Goal: Information Seeking & Learning: Find specific page/section

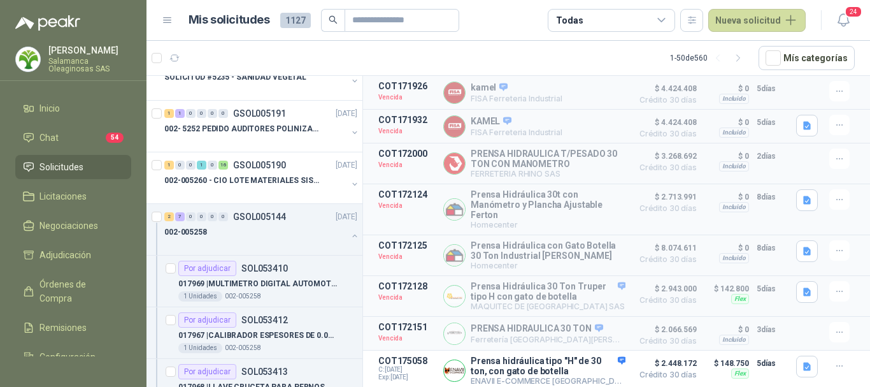
scroll to position [637, 0]
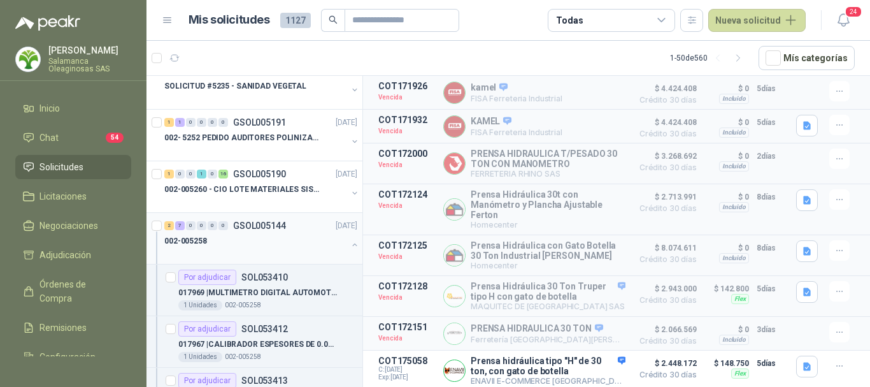
click at [238, 242] on div "002-005258" at bounding box center [255, 240] width 183 height 15
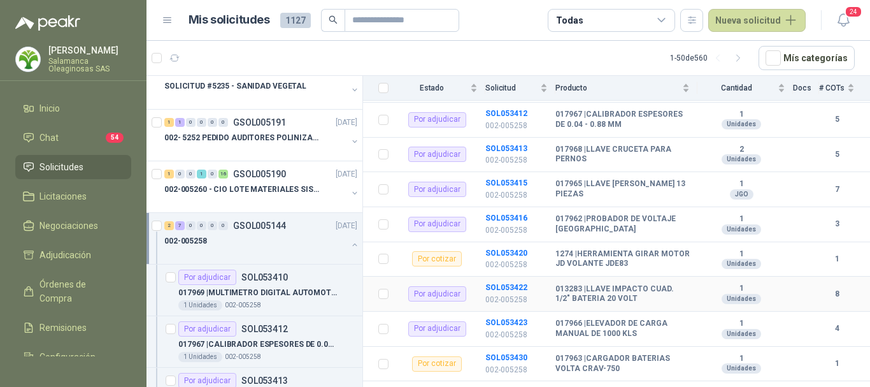
scroll to position [192, 0]
click at [496, 317] on b "SOL053423" at bounding box center [507, 321] width 42 height 9
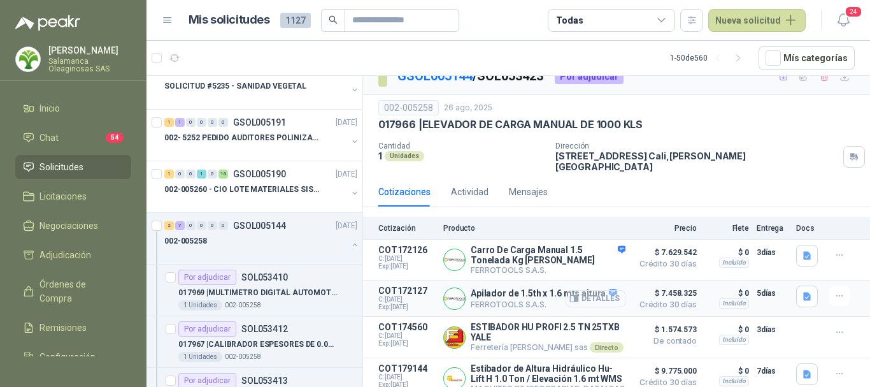
scroll to position [31, 0]
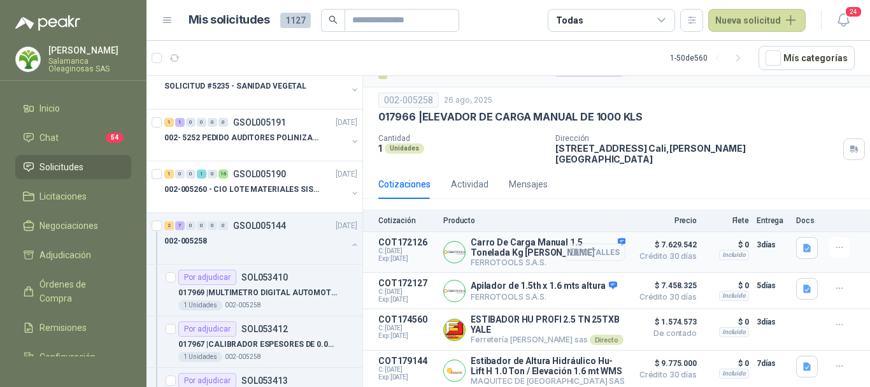
click at [595, 243] on button "Detalles" at bounding box center [596, 251] width 60 height 17
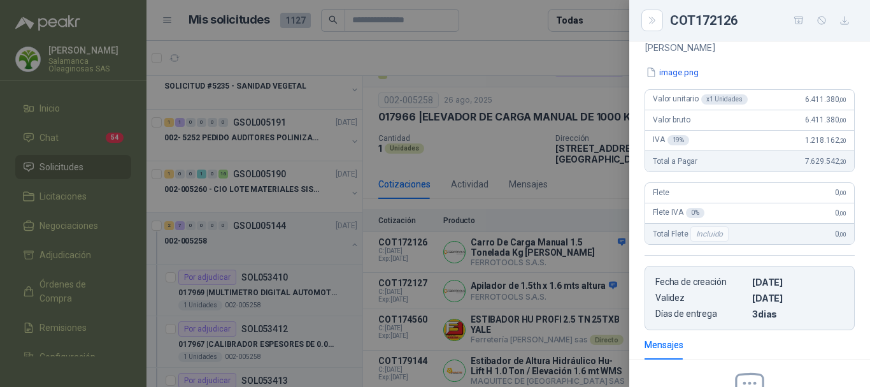
scroll to position [0, 0]
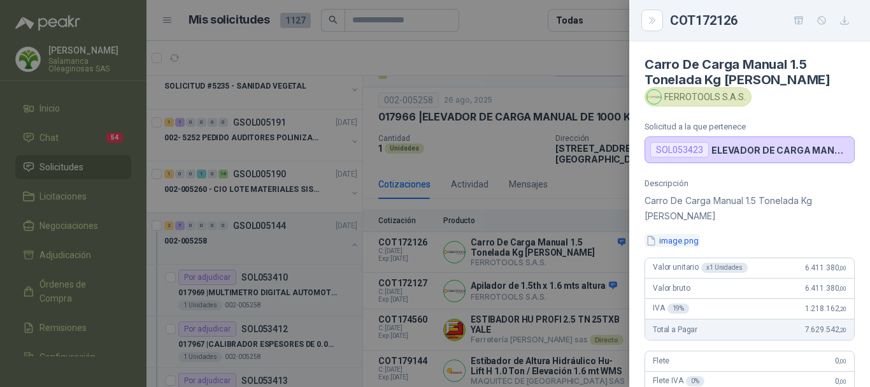
click at [686, 243] on button "image.png" at bounding box center [672, 240] width 55 height 13
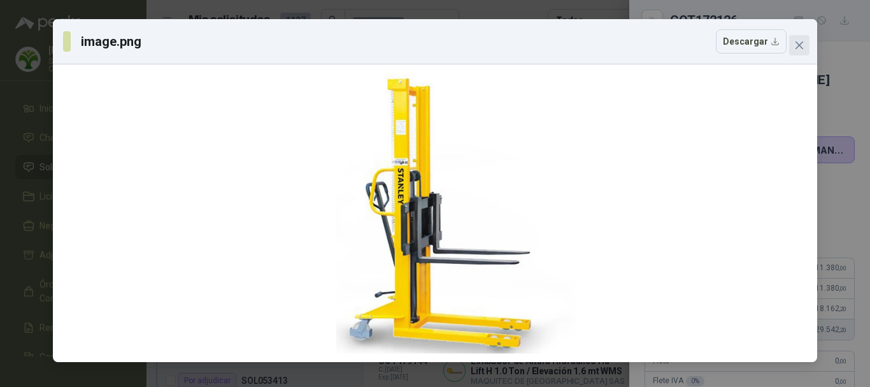
click at [797, 45] on icon "close" at bounding box center [800, 45] width 10 height 10
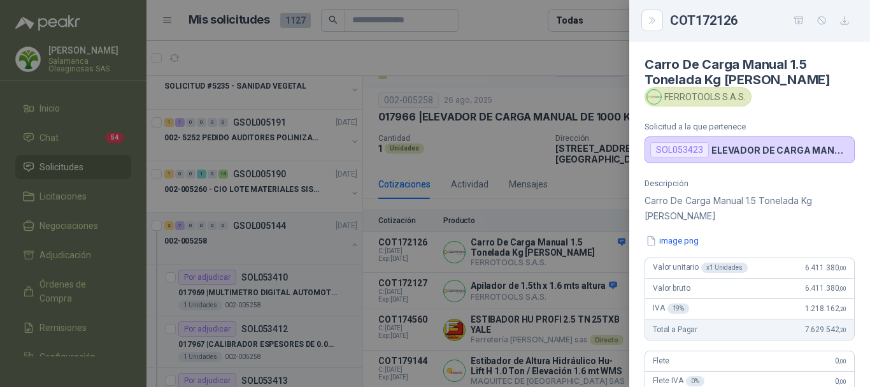
click at [540, 56] on div at bounding box center [435, 193] width 870 height 387
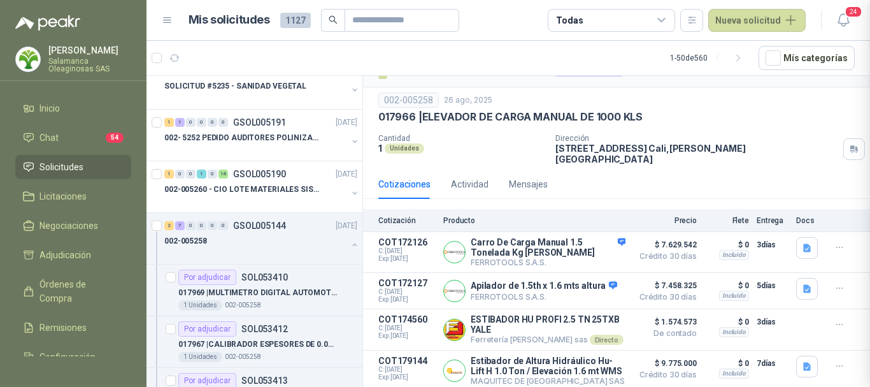
scroll to position [323, 0]
click at [605, 282] on button "Detalles" at bounding box center [596, 290] width 60 height 17
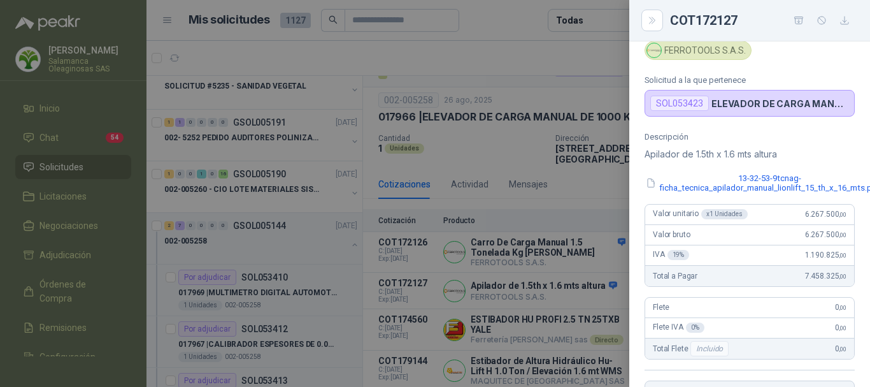
scroll to position [0, 0]
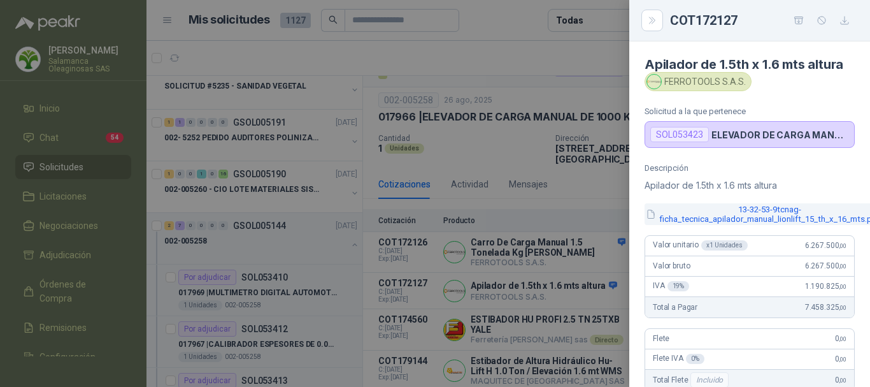
click at [753, 218] on button "13-32-53-9tcnag-ficha_tecnica_apilador_manual_lionlift_15_th_x_16_mts.pdf" at bounding box center [763, 214] width 237 height 22
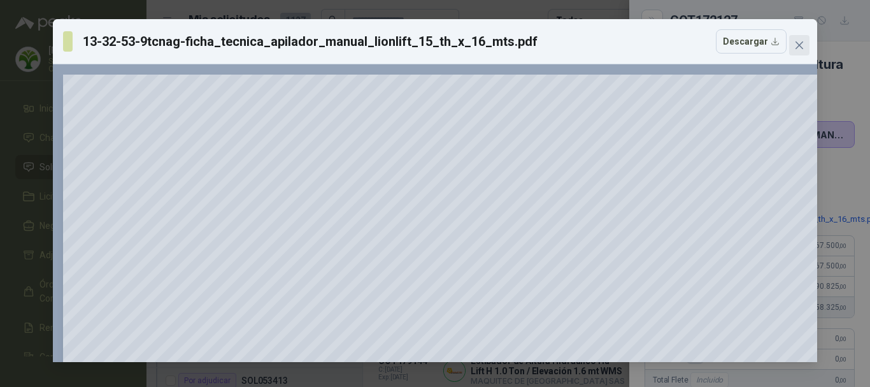
click at [800, 45] on icon "close" at bounding box center [800, 45] width 8 height 8
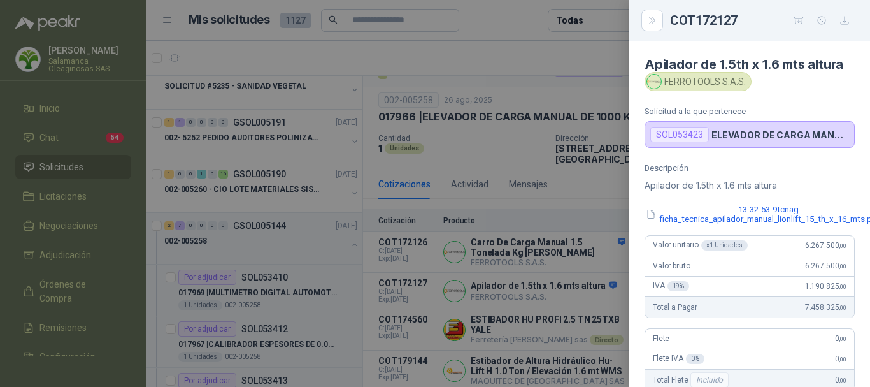
click at [538, 64] on div at bounding box center [435, 193] width 870 height 387
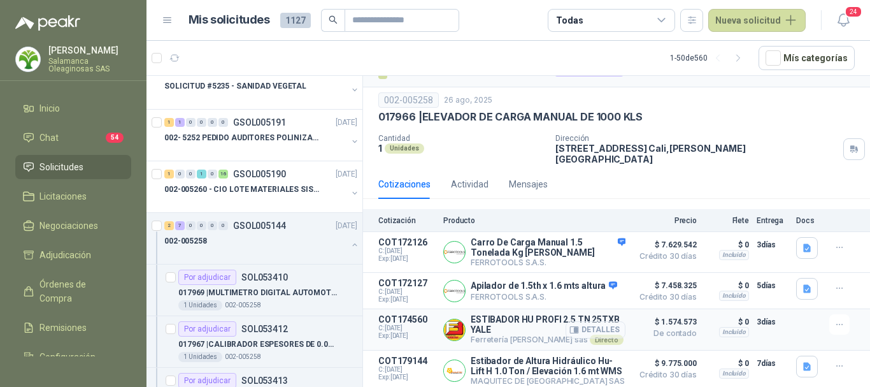
click at [596, 321] on button "Detalles" at bounding box center [596, 329] width 60 height 17
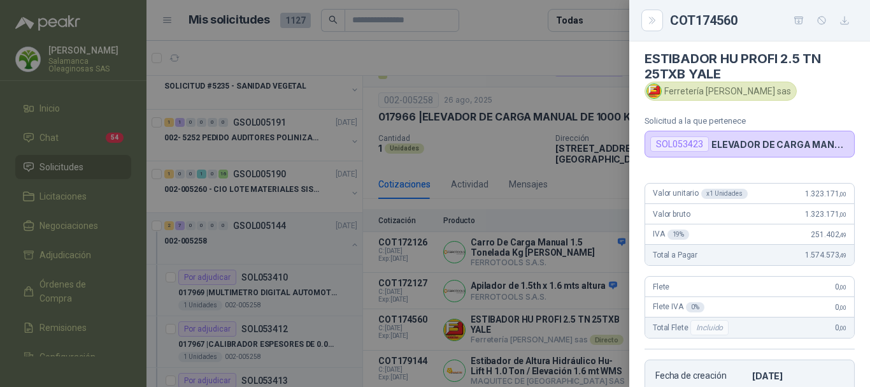
scroll to position [0, 0]
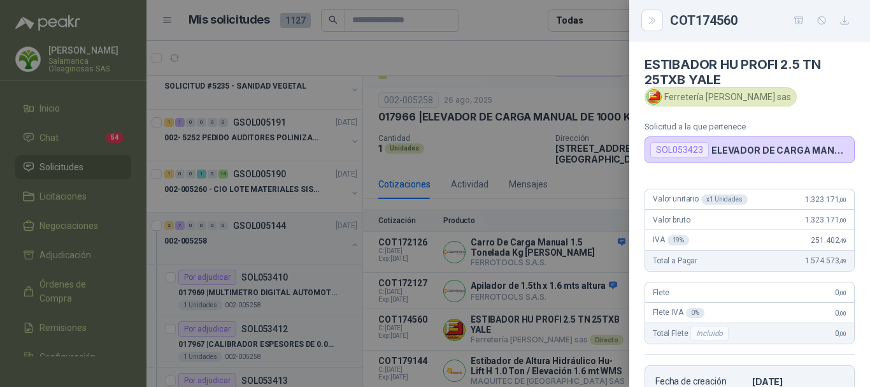
click at [549, 52] on div at bounding box center [435, 193] width 870 height 387
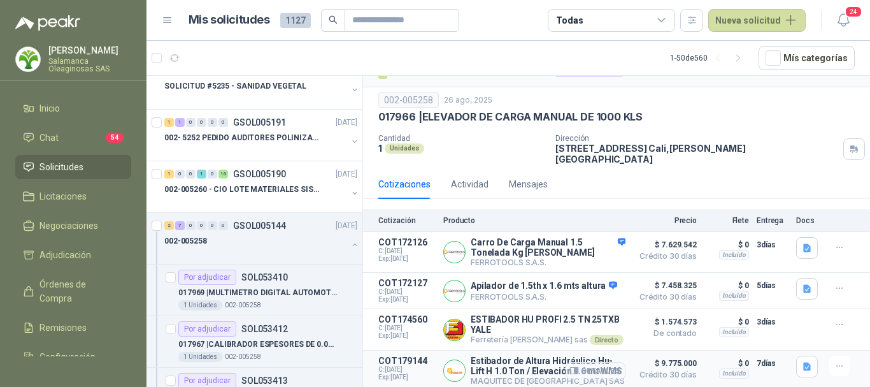
click at [593, 366] on button "Detalles" at bounding box center [596, 370] width 60 height 17
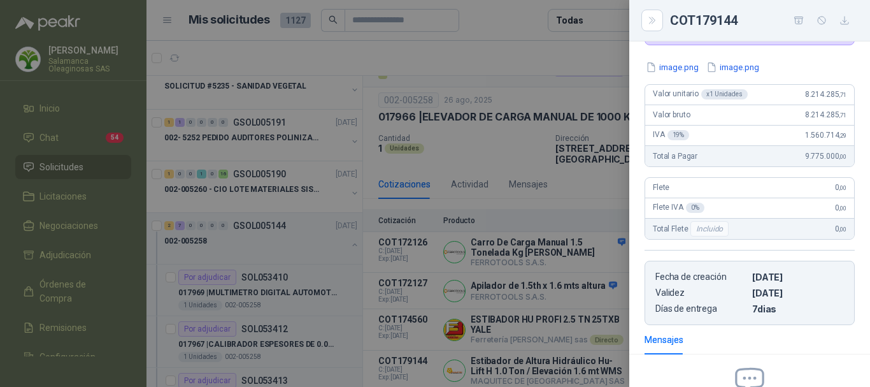
scroll to position [0, 0]
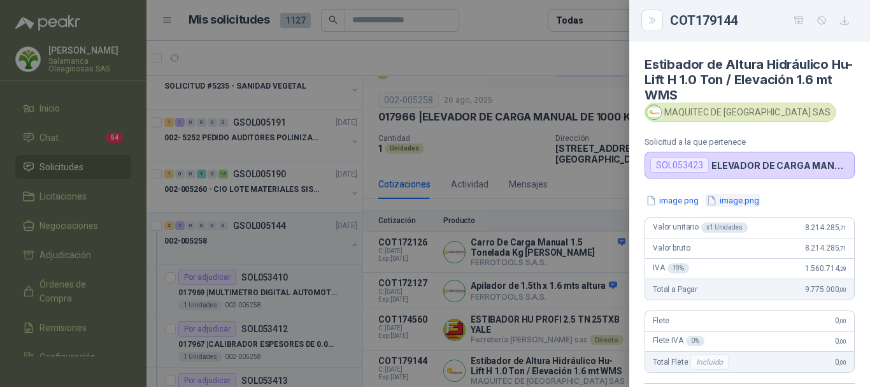
click at [740, 198] on button "image.png" at bounding box center [732, 200] width 55 height 13
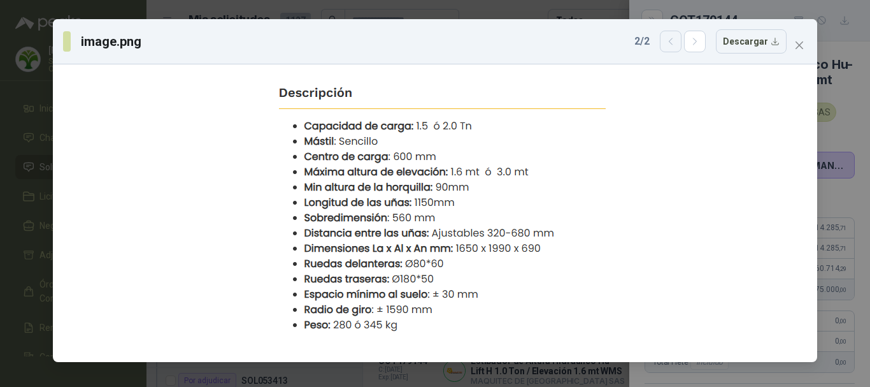
click at [668, 41] on button "button" at bounding box center [671, 42] width 22 height 22
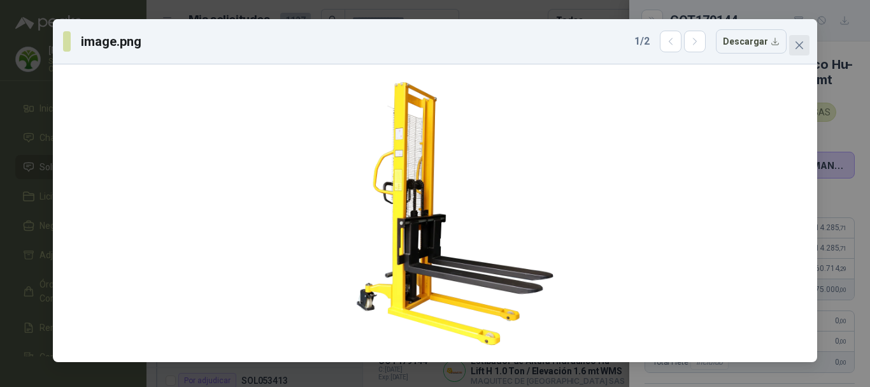
click at [804, 48] on icon "close" at bounding box center [800, 45] width 10 height 10
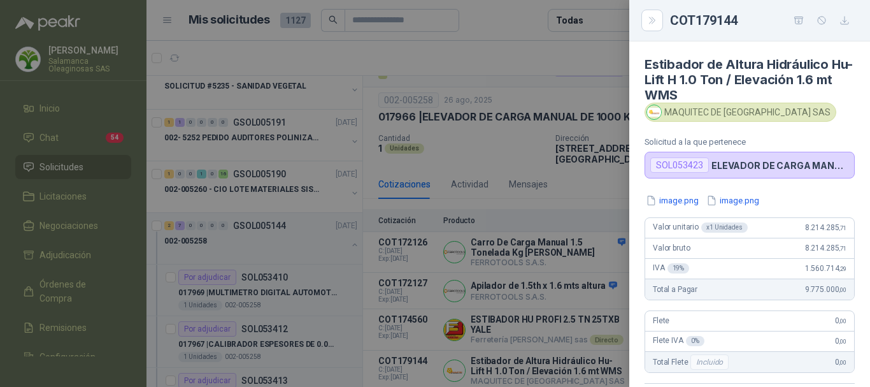
click at [520, 51] on div at bounding box center [435, 193] width 870 height 387
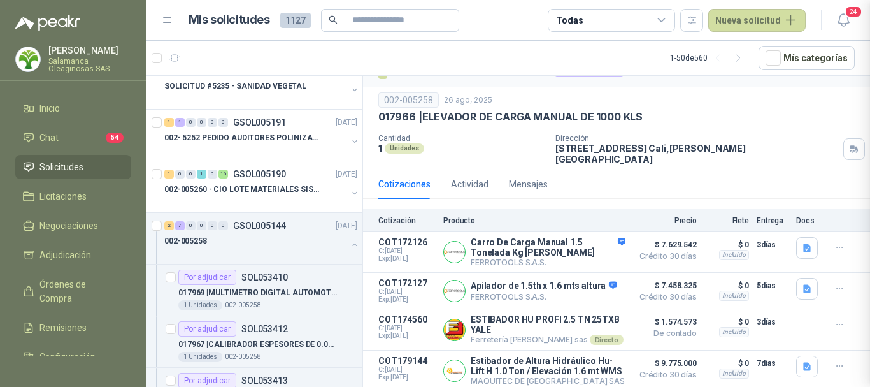
scroll to position [283, 0]
click at [603, 243] on button "Detalles" at bounding box center [596, 251] width 60 height 17
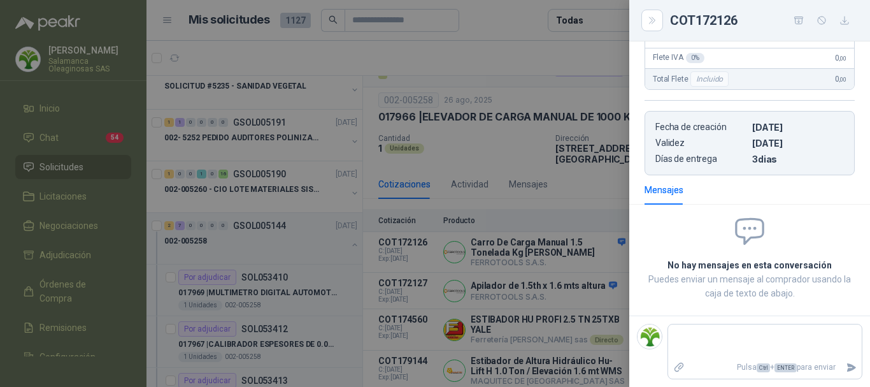
scroll to position [0, 0]
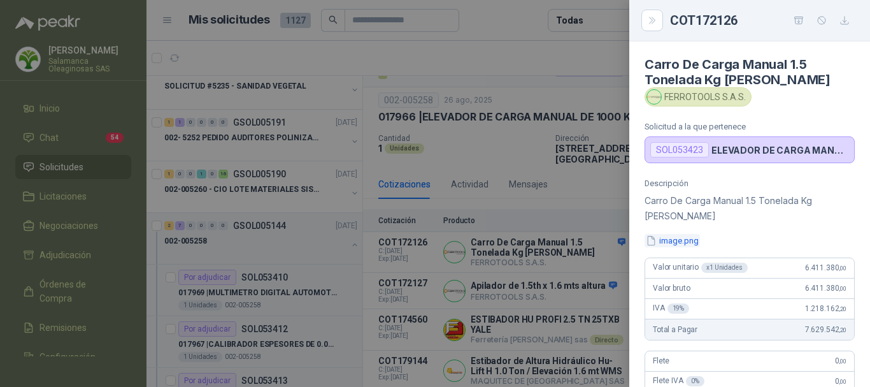
click at [691, 241] on button "image.png" at bounding box center [672, 240] width 55 height 13
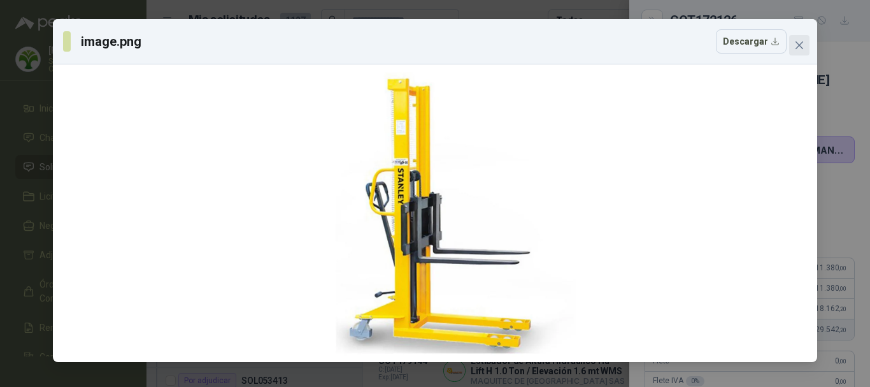
click at [800, 49] on icon "close" at bounding box center [800, 45] width 10 height 10
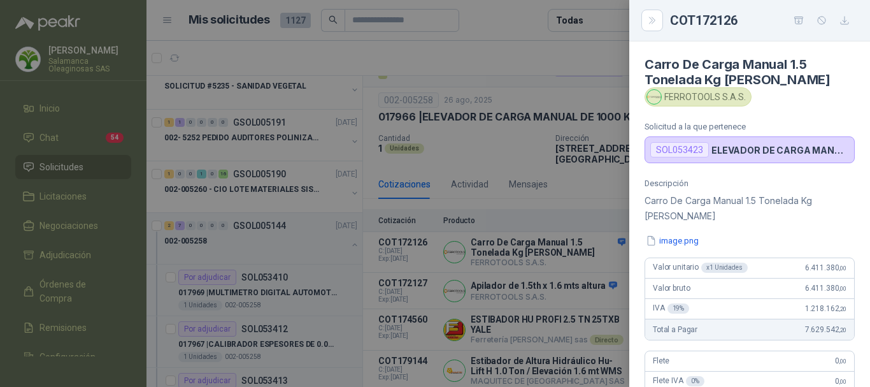
click at [518, 55] on div at bounding box center [435, 193] width 870 height 387
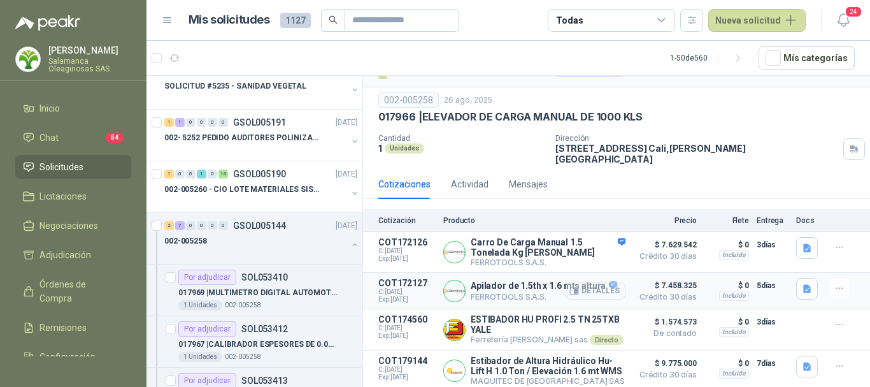
click at [584, 282] on button "Detalles" at bounding box center [596, 290] width 60 height 17
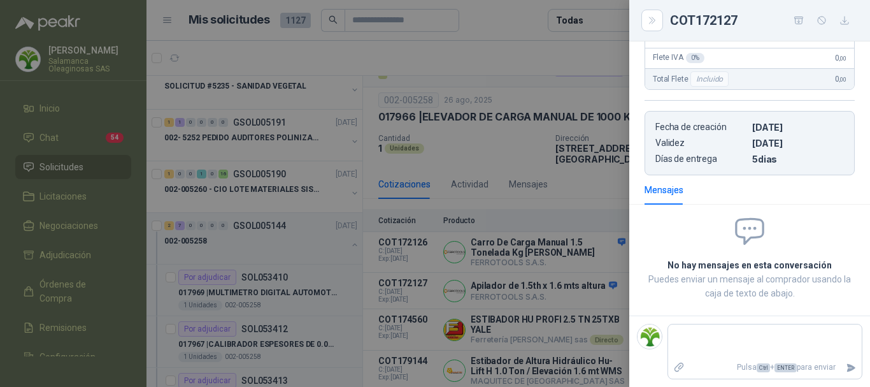
scroll to position [0, 0]
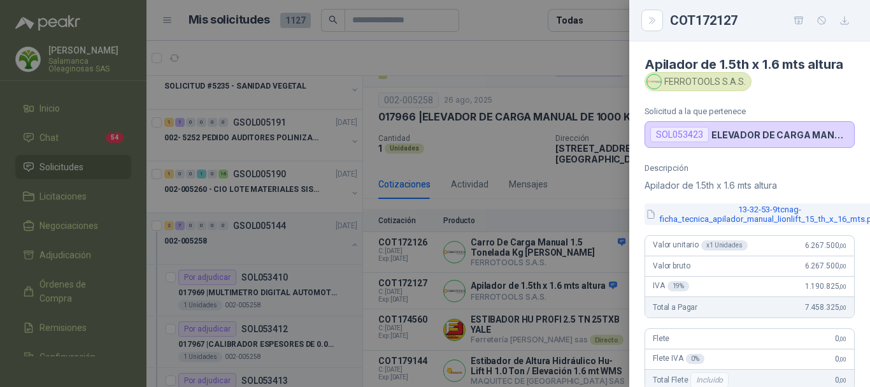
click at [753, 206] on button "13-32-53-9tcnag-ficha_tecnica_apilador_manual_lionlift_15_th_x_16_mts.pdf" at bounding box center [763, 214] width 237 height 22
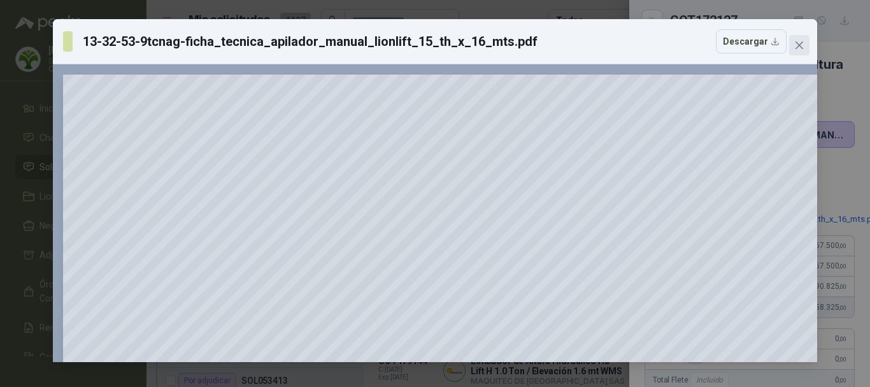
click at [797, 40] on icon "close" at bounding box center [800, 45] width 10 height 10
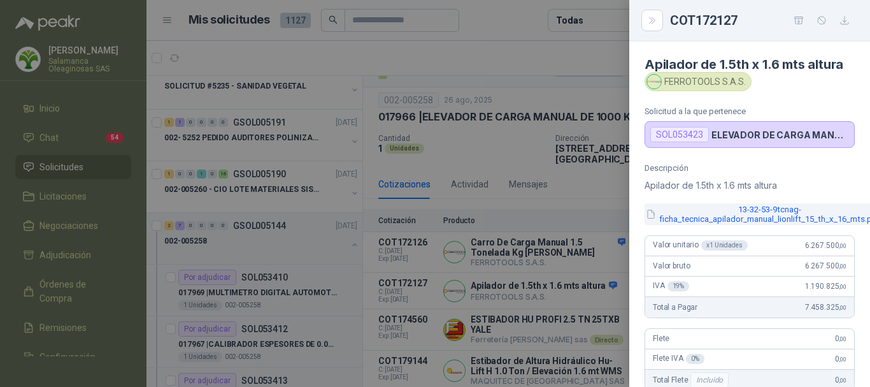
click at [715, 219] on button "13-32-53-9tcnag-ficha_tecnica_apilador_manual_lionlift_15_th_x_16_mts.pdf" at bounding box center [763, 214] width 237 height 22
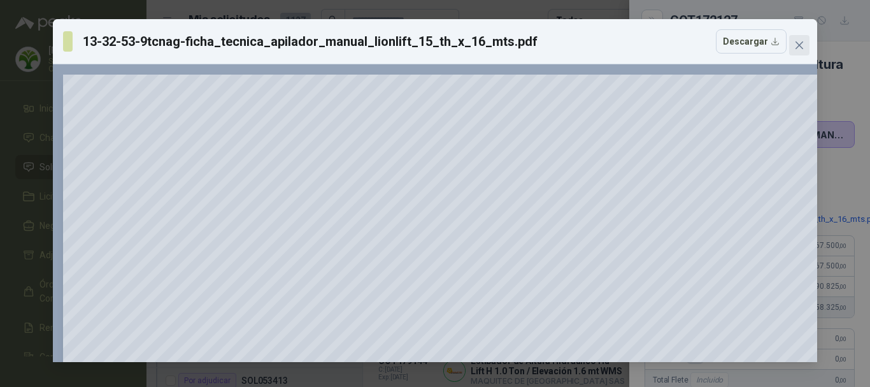
click at [801, 40] on icon "close" at bounding box center [800, 45] width 10 height 10
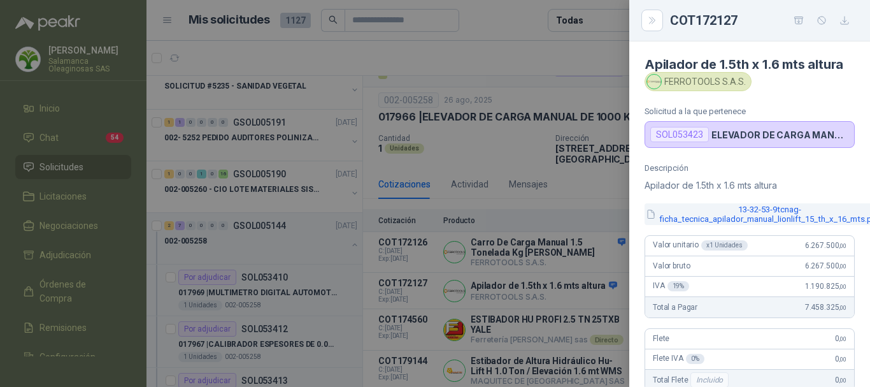
click at [749, 210] on button "13-32-53-9tcnag-ficha_tecnica_apilador_manual_lionlift_15_th_x_16_mts.pdf" at bounding box center [763, 214] width 237 height 22
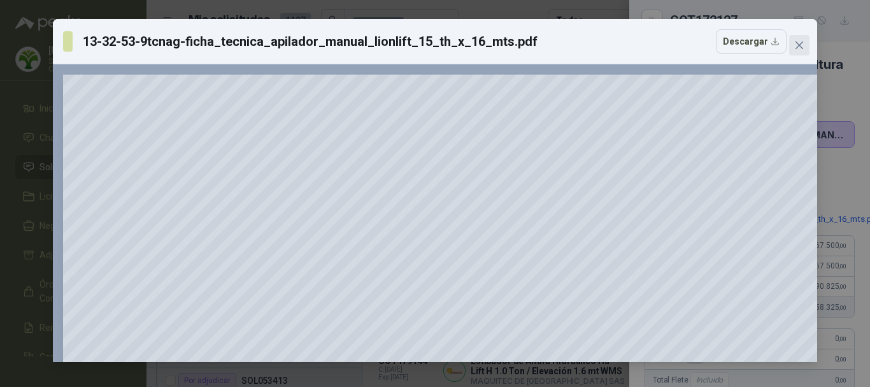
click at [797, 39] on button "Close" at bounding box center [800, 45] width 20 height 20
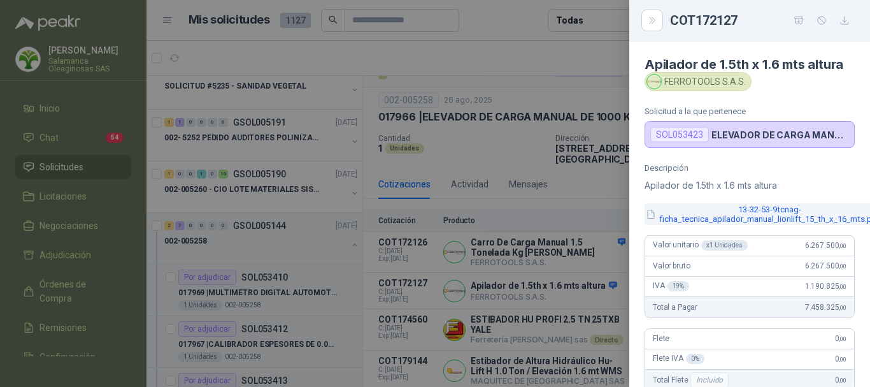
click at [732, 220] on button "13-32-53-9tcnag-ficha_tecnica_apilador_manual_lionlift_15_th_x_16_mts.pdf" at bounding box center [763, 214] width 237 height 22
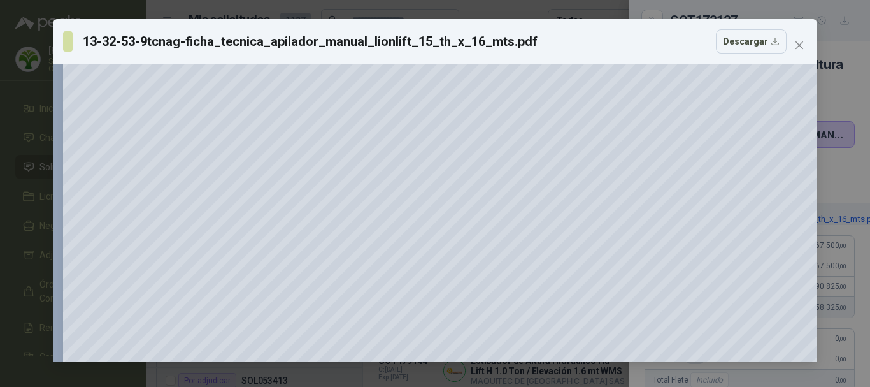
scroll to position [255, 0]
click at [805, 47] on span "Close" at bounding box center [800, 45] width 20 height 10
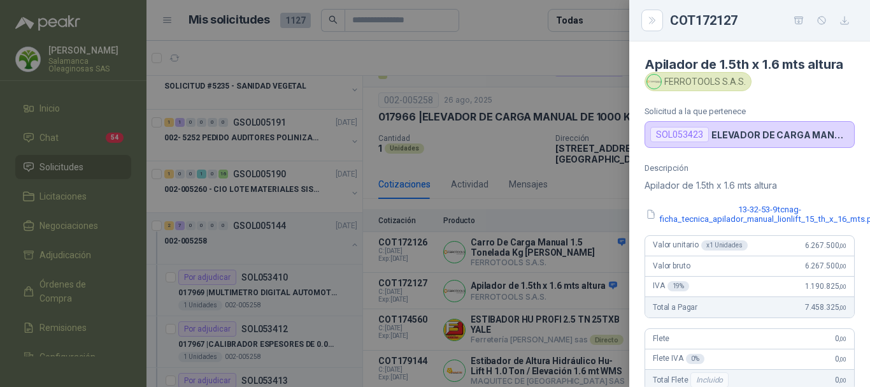
click at [506, 12] on div at bounding box center [435, 193] width 870 height 387
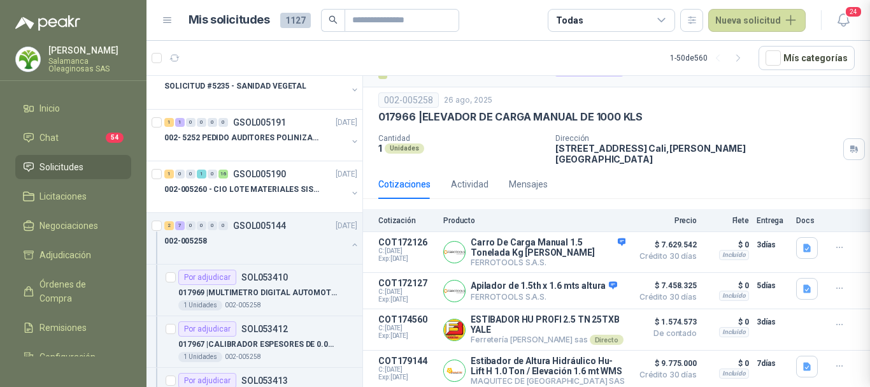
scroll to position [312, 0]
click at [603, 243] on button "Detalles" at bounding box center [596, 251] width 60 height 17
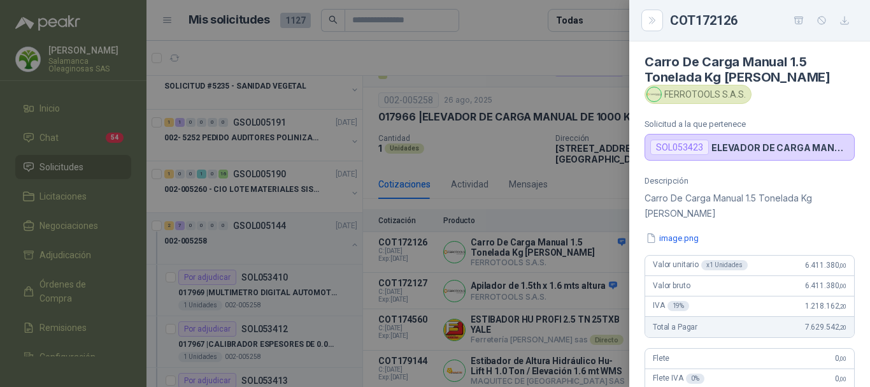
scroll to position [0, 0]
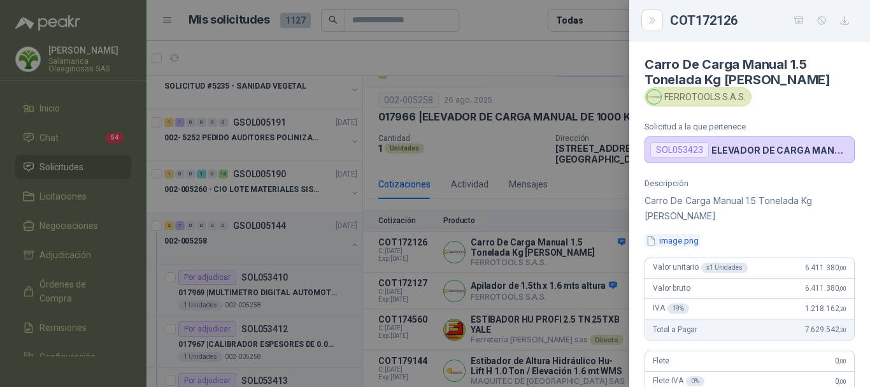
click at [689, 238] on button "image.png" at bounding box center [672, 240] width 55 height 13
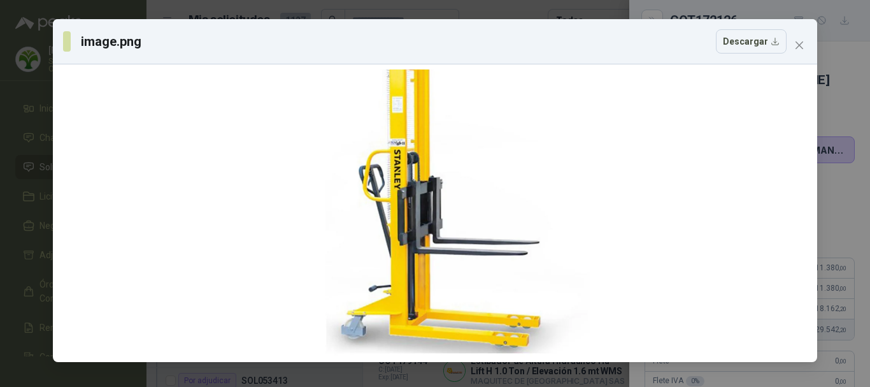
click at [553, 34] on div "image.png Descargar" at bounding box center [425, 41] width 724 height 24
click at [801, 50] on button "Close" at bounding box center [800, 45] width 20 height 20
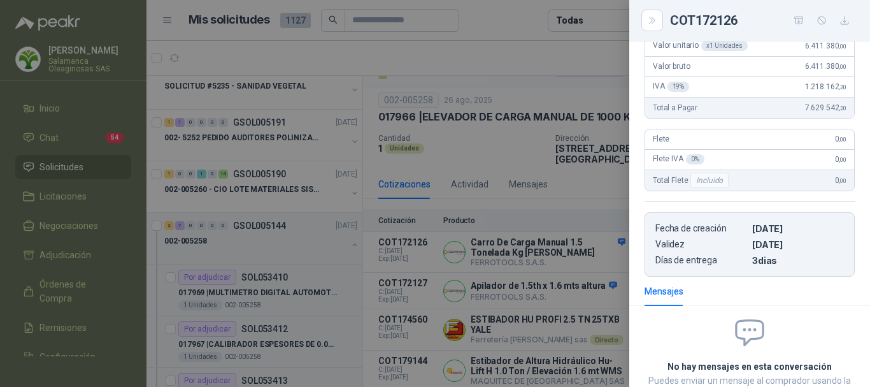
scroll to position [319, 0]
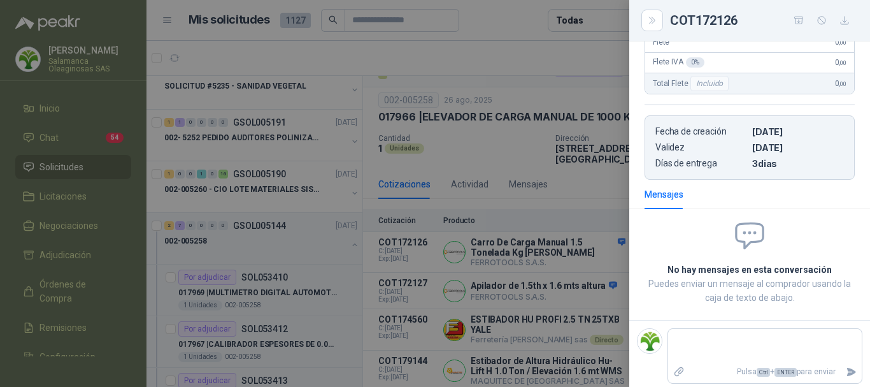
click at [565, 50] on div at bounding box center [435, 193] width 870 height 387
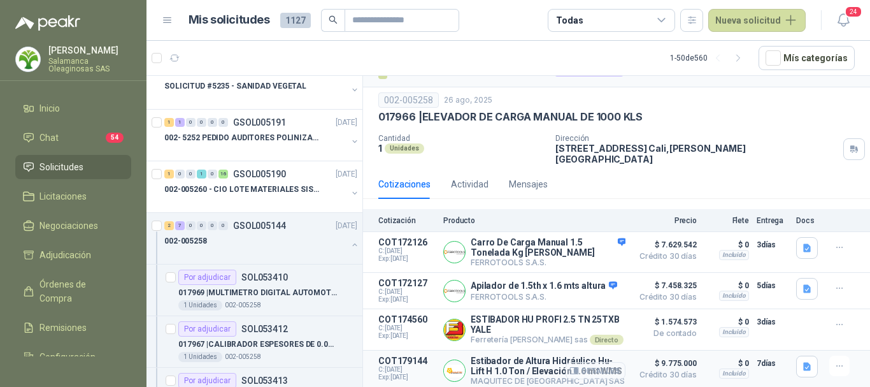
click at [591, 365] on button "Detalles" at bounding box center [596, 370] width 60 height 17
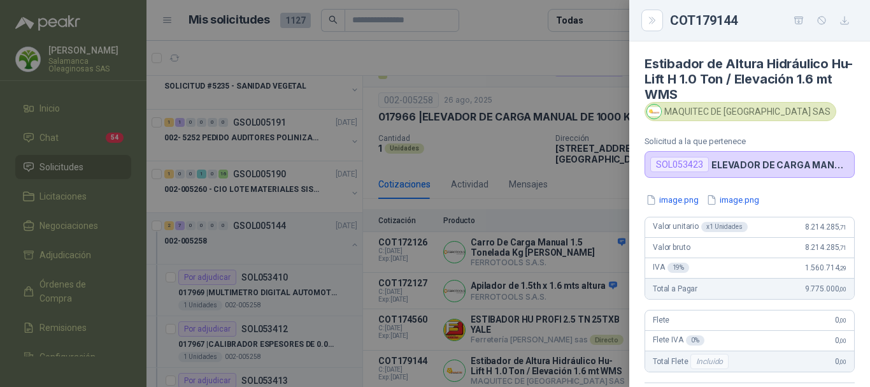
scroll to position [0, 0]
click at [496, 55] on div at bounding box center [435, 193] width 870 height 387
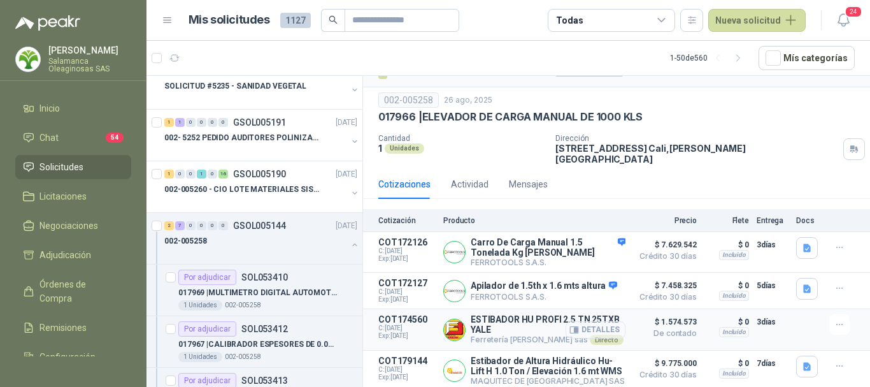
click at [595, 321] on button "Detalles" at bounding box center [596, 329] width 60 height 17
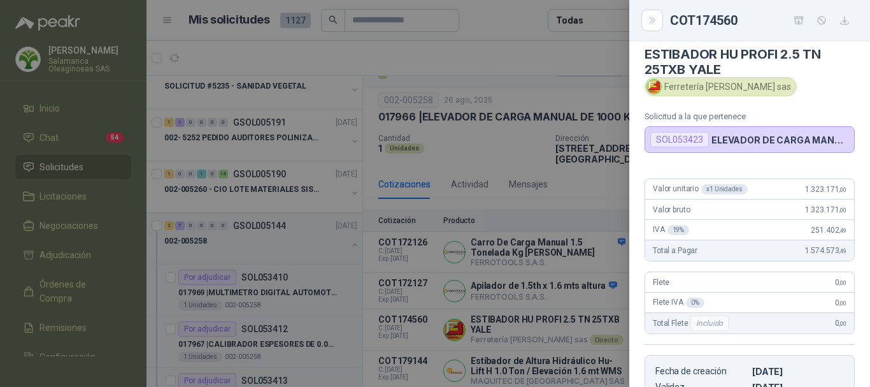
scroll to position [0, 0]
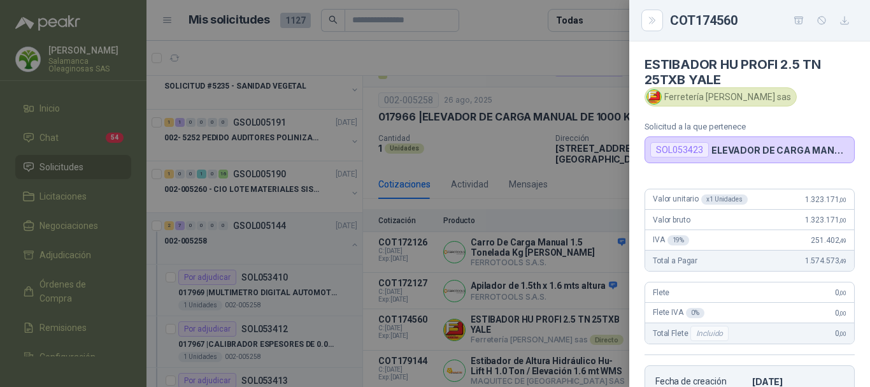
click at [516, 57] on div at bounding box center [435, 193] width 870 height 387
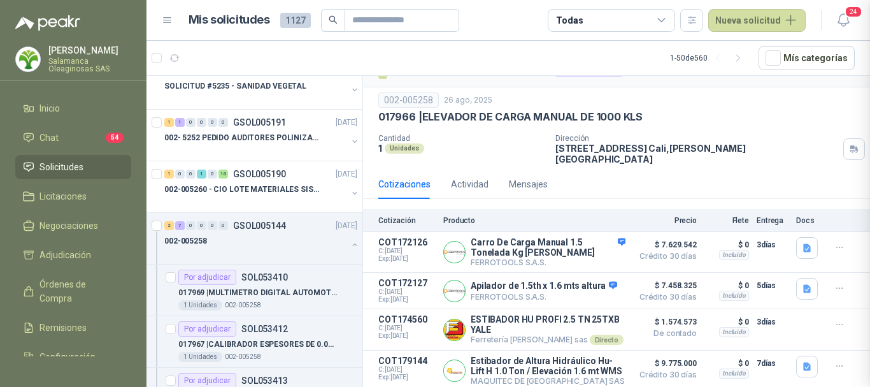
scroll to position [225, 0]
click at [595, 366] on button "Detalles" at bounding box center [596, 370] width 60 height 17
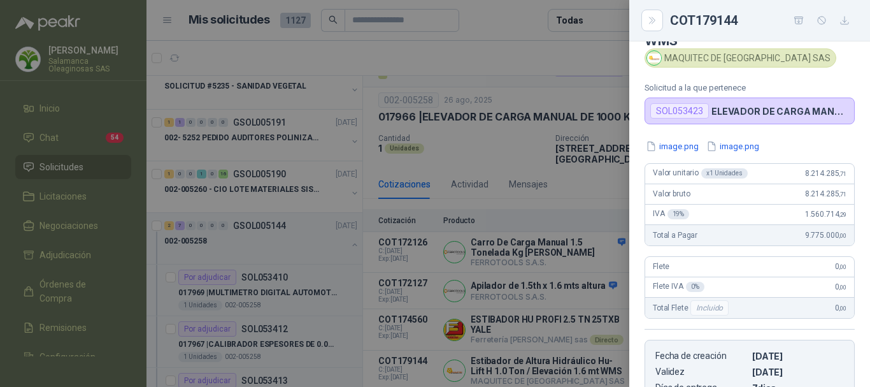
scroll to position [0, 0]
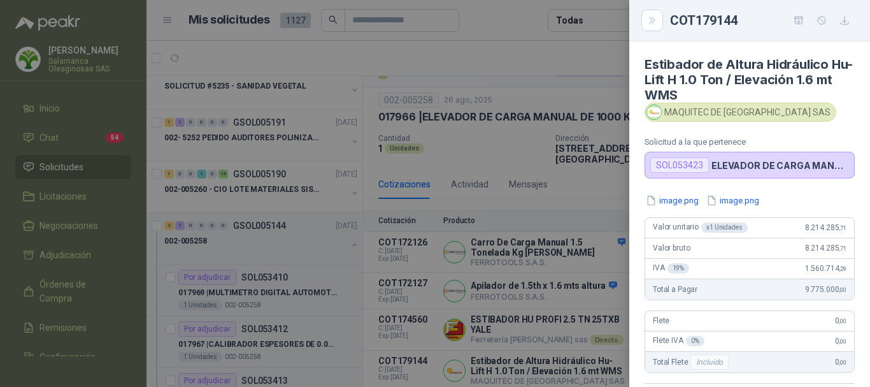
click at [471, 45] on div at bounding box center [435, 193] width 870 height 387
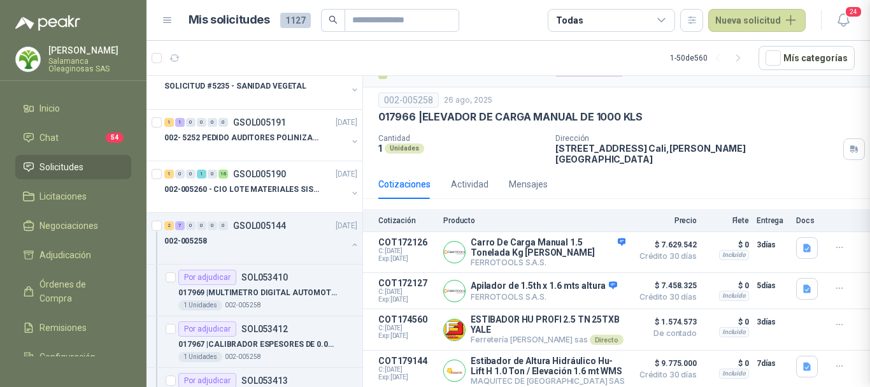
scroll to position [283, 0]
click at [584, 321] on button "Detalles" at bounding box center [596, 329] width 60 height 17
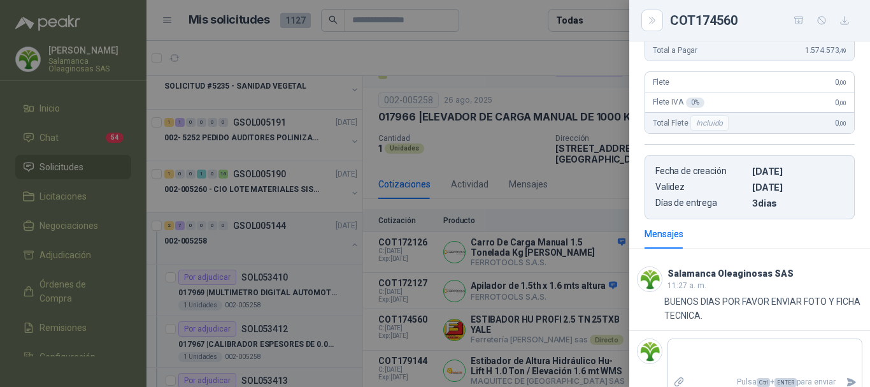
scroll to position [225, 0]
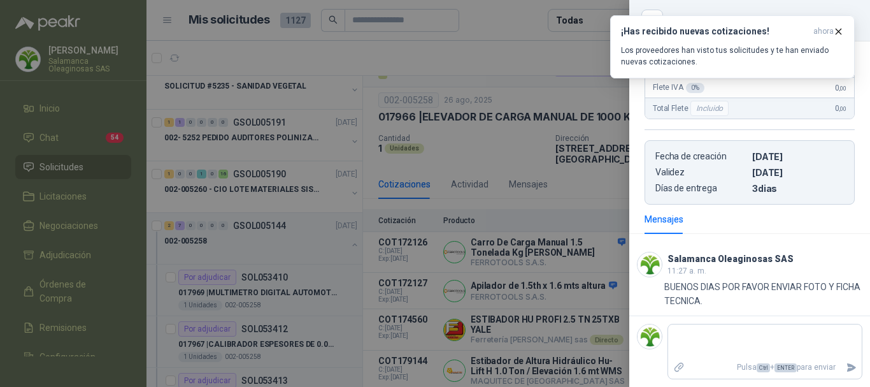
click at [503, 13] on div at bounding box center [435, 193] width 870 height 387
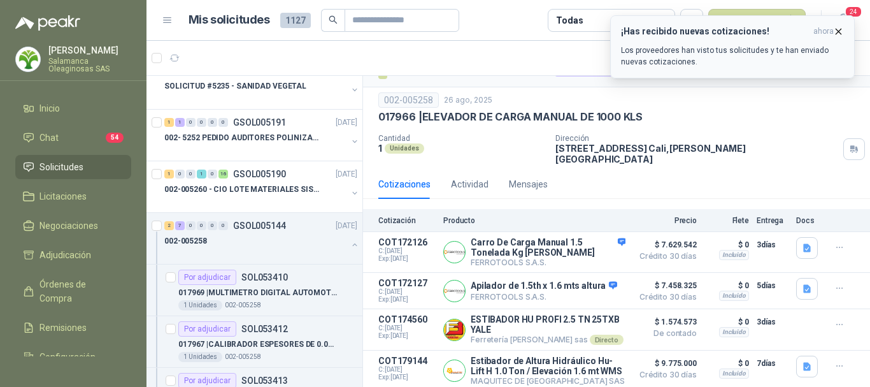
click at [839, 29] on icon "button" at bounding box center [838, 31] width 11 height 11
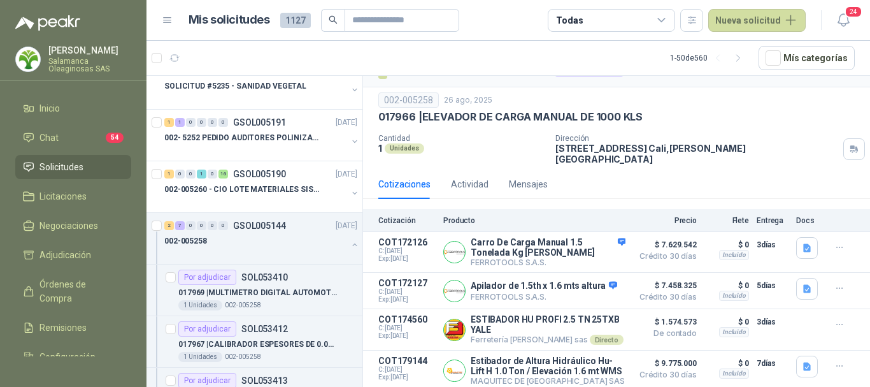
click at [76, 53] on p "[PERSON_NAME]" at bounding box center [89, 50] width 83 height 9
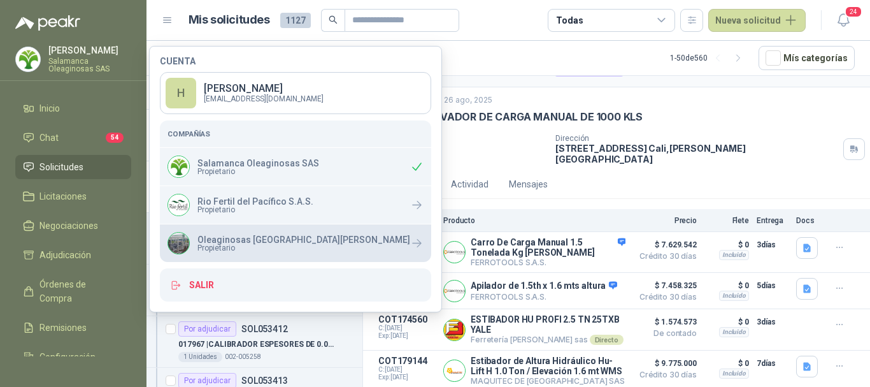
click at [240, 240] on p "Oleaginosas [GEOGRAPHIC_DATA][PERSON_NAME]" at bounding box center [304, 239] width 213 height 9
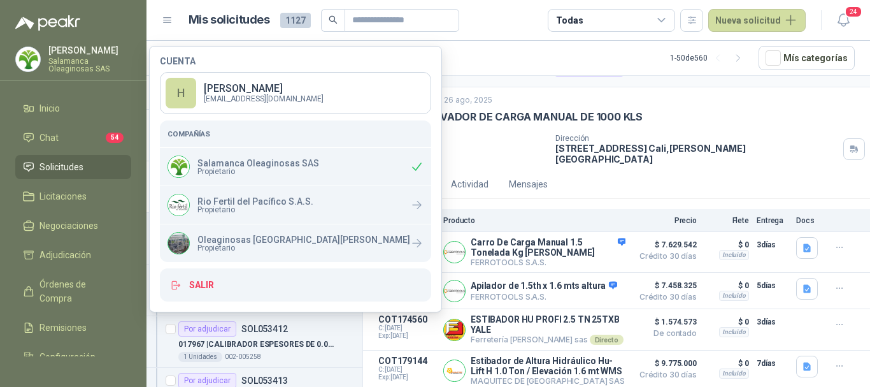
click at [64, 168] on span "Solicitudes" at bounding box center [62, 167] width 44 height 14
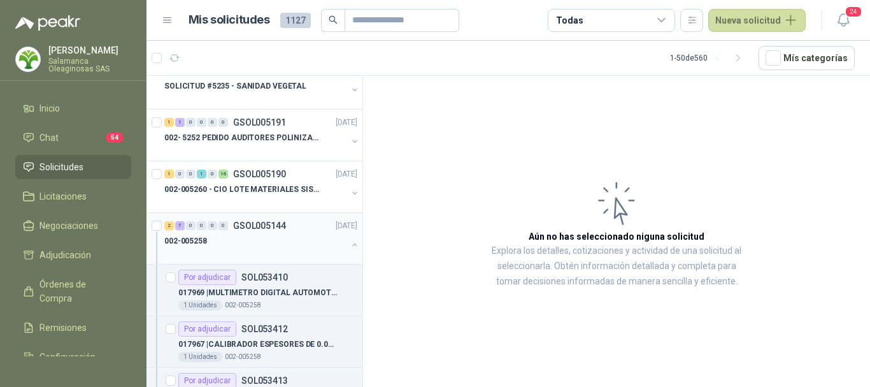
click at [219, 241] on div "002-005258" at bounding box center [255, 240] width 183 height 15
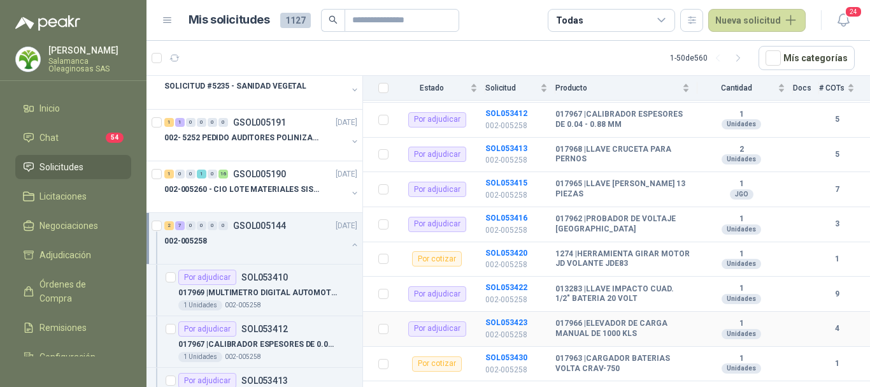
scroll to position [192, 0]
click at [514, 317] on b "SOL053423" at bounding box center [507, 321] width 42 height 9
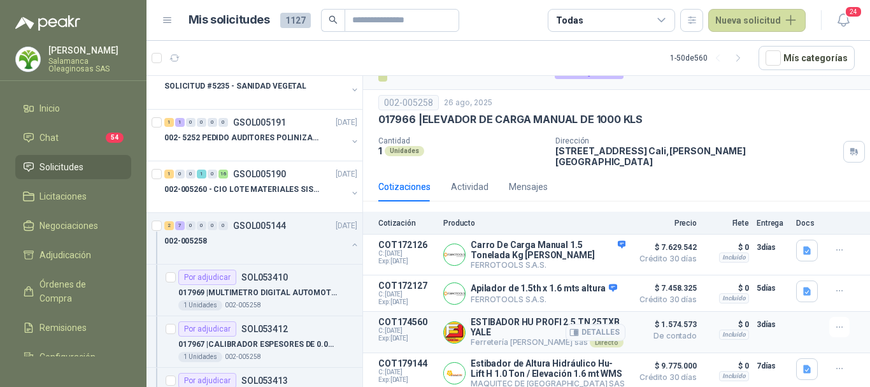
scroll to position [31, 0]
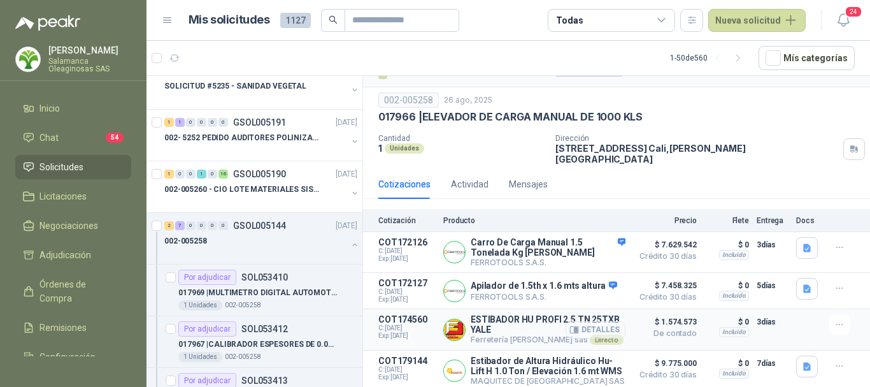
click at [593, 321] on button "Detalles" at bounding box center [596, 329] width 60 height 17
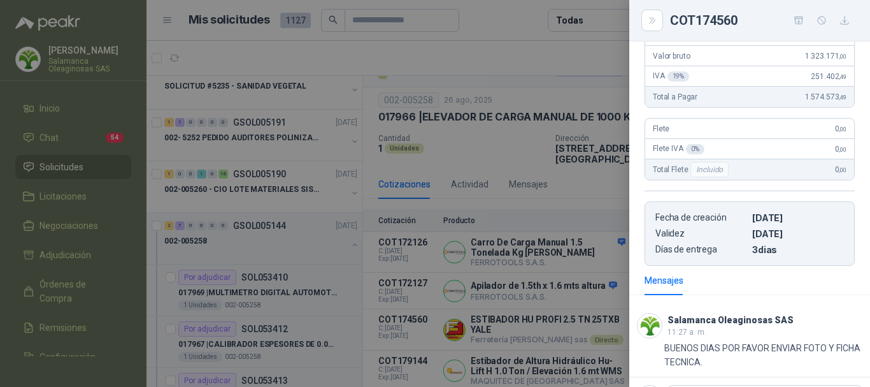
scroll to position [225, 0]
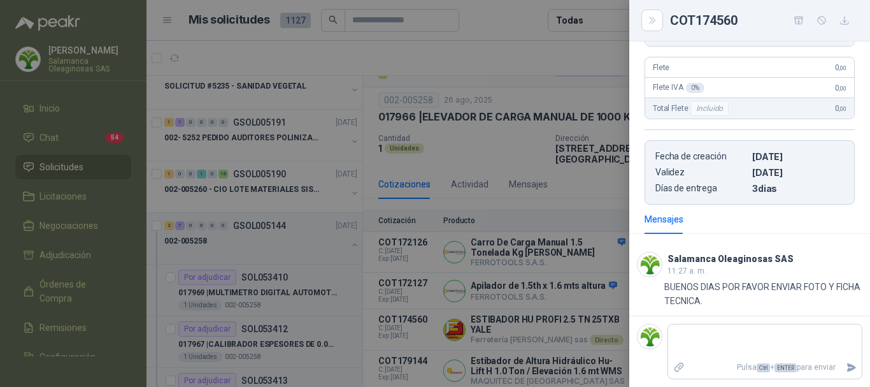
click at [492, 62] on div at bounding box center [435, 193] width 870 height 387
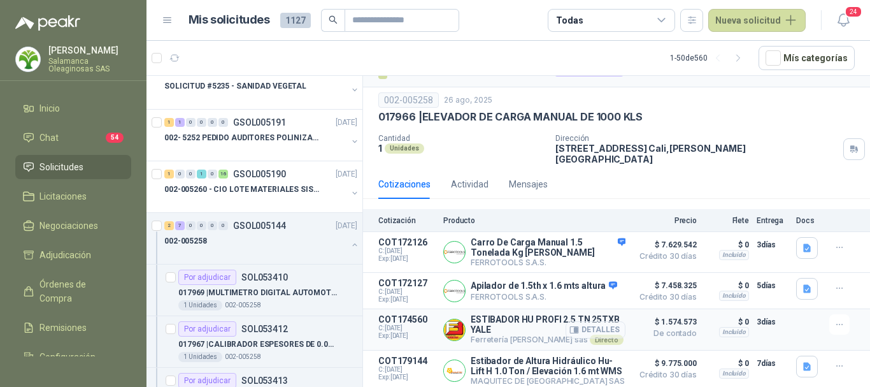
click at [600, 321] on button "Detalles" at bounding box center [596, 329] width 60 height 17
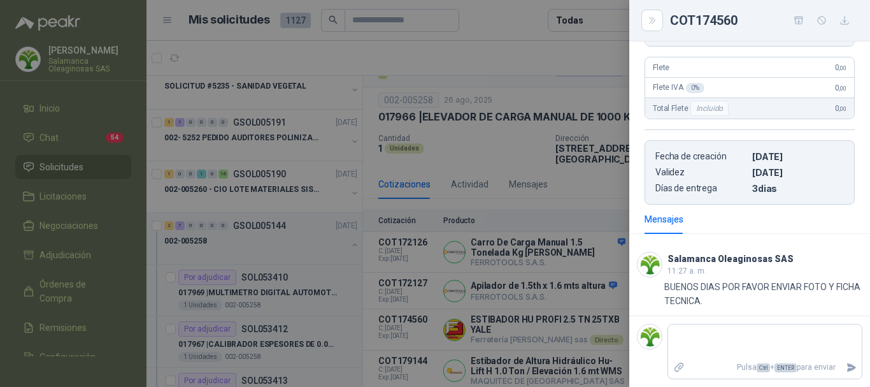
click at [519, 11] on div at bounding box center [435, 193] width 870 height 387
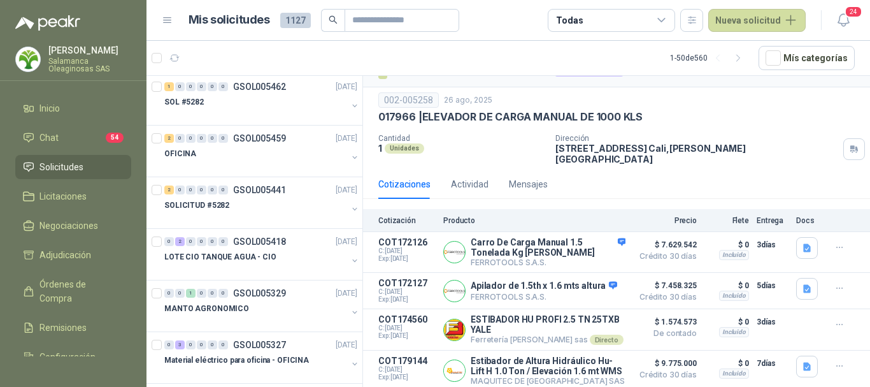
scroll to position [0, 0]
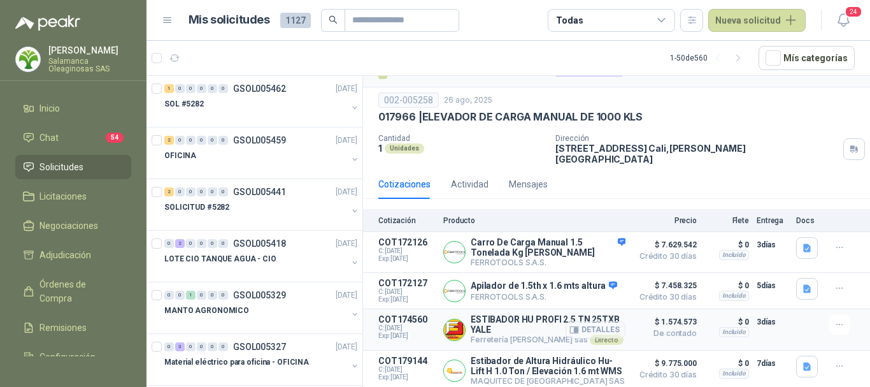
click at [591, 321] on button "Detalles" at bounding box center [596, 329] width 60 height 17
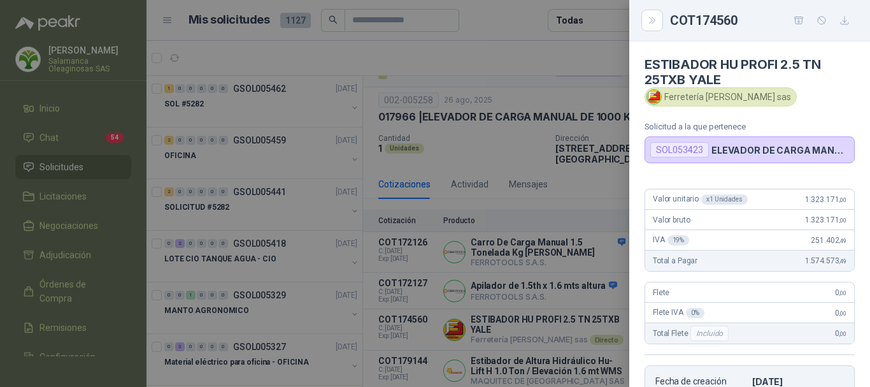
click at [519, 54] on div at bounding box center [435, 193] width 870 height 387
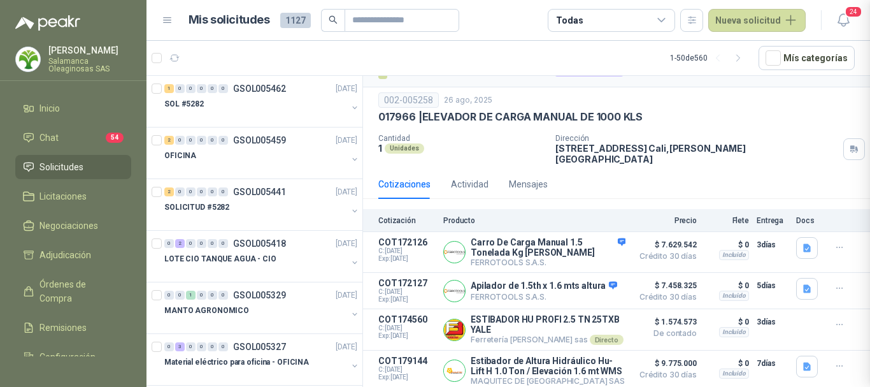
scroll to position [225, 0]
click at [586, 321] on button "Detalles" at bounding box center [596, 329] width 60 height 17
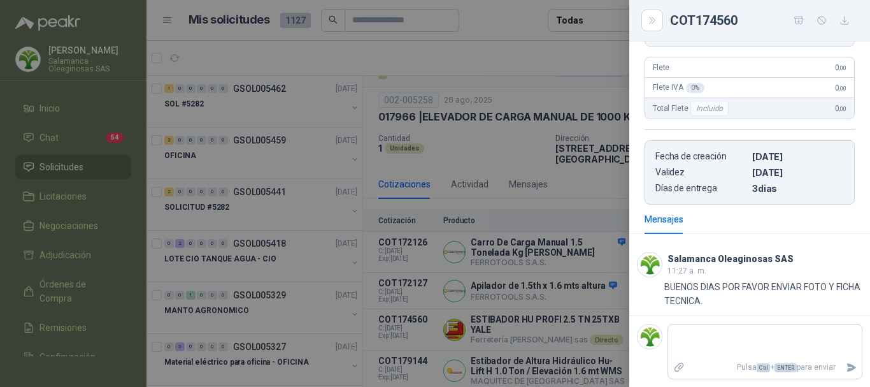
scroll to position [0, 0]
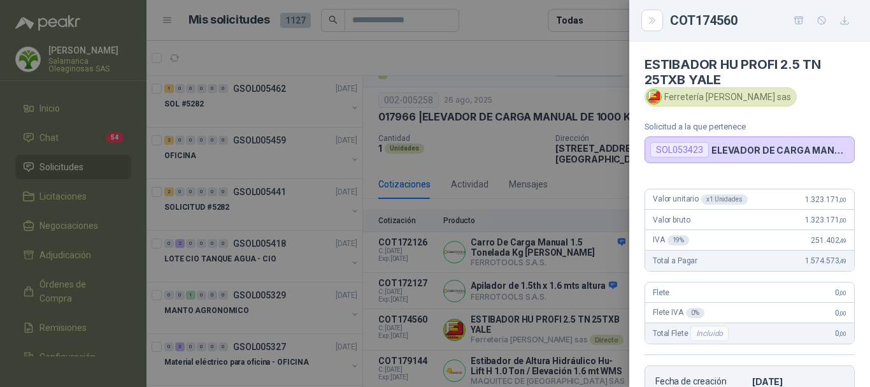
click at [507, 20] on div at bounding box center [435, 193] width 870 height 387
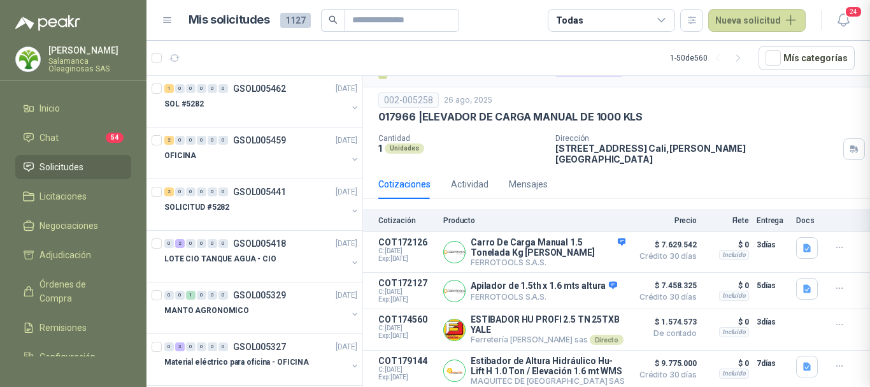
scroll to position [225, 0]
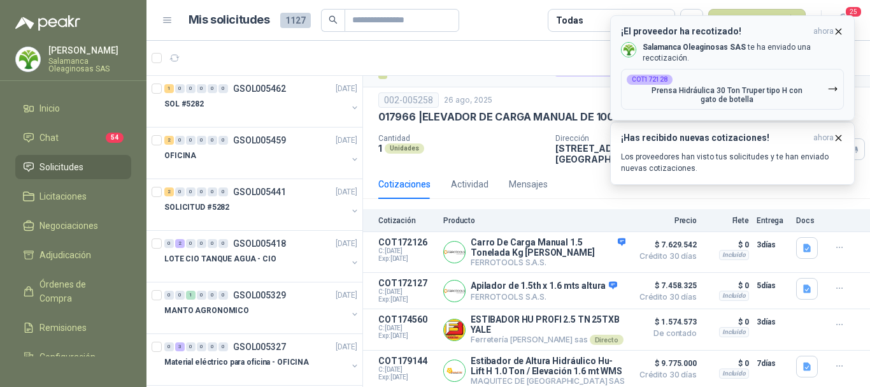
click at [839, 31] on icon "button" at bounding box center [838, 31] width 11 height 11
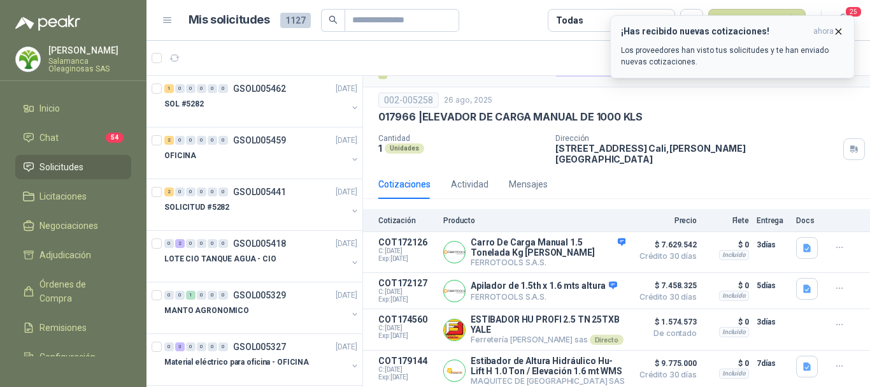
click at [839, 32] on icon "button" at bounding box center [838, 31] width 11 height 11
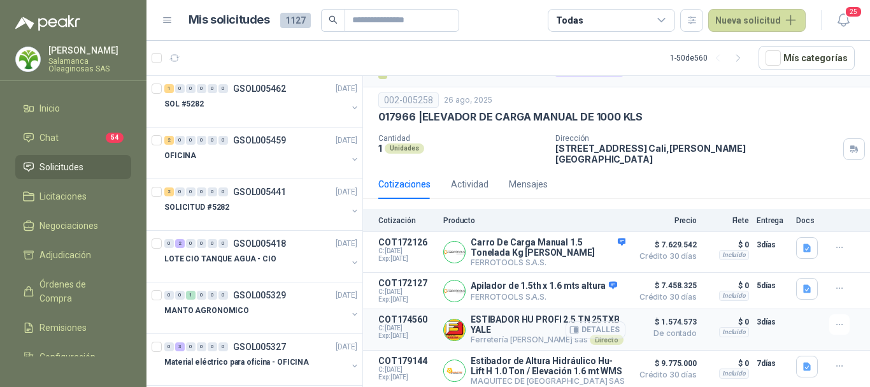
click at [600, 321] on button "Detalles" at bounding box center [596, 329] width 60 height 17
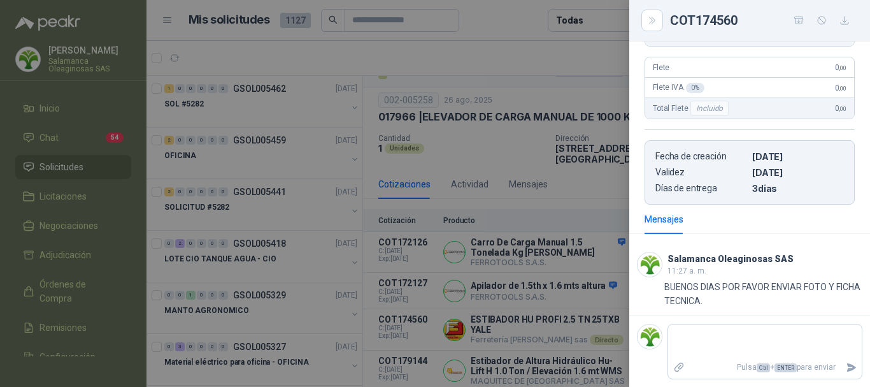
click at [512, 18] on div at bounding box center [435, 193] width 870 height 387
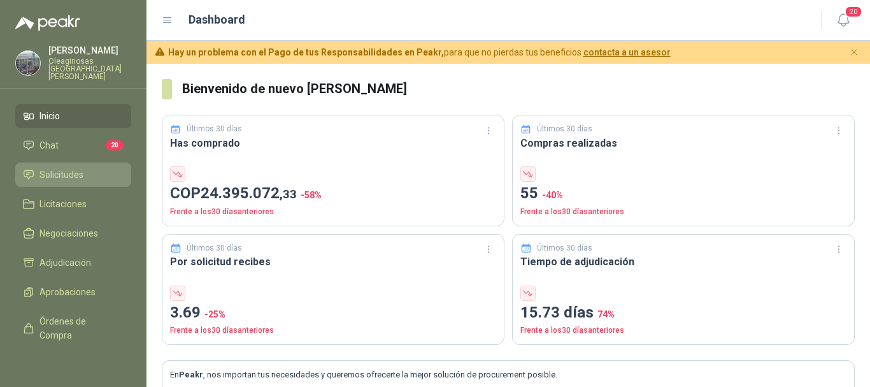
click at [72, 171] on span "Solicitudes" at bounding box center [62, 175] width 44 height 14
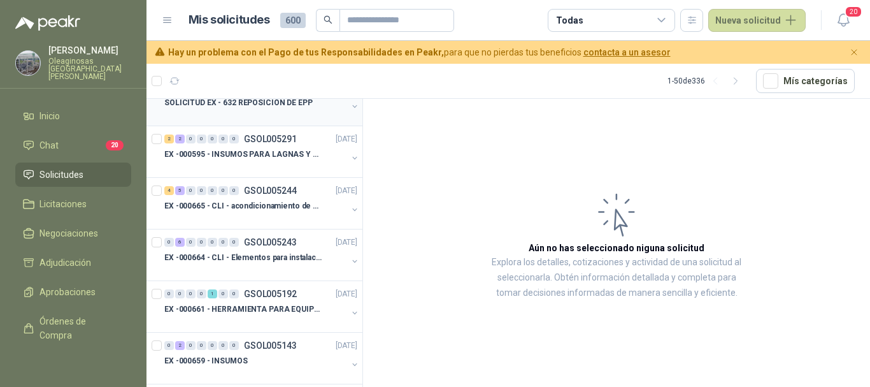
scroll to position [191, 0]
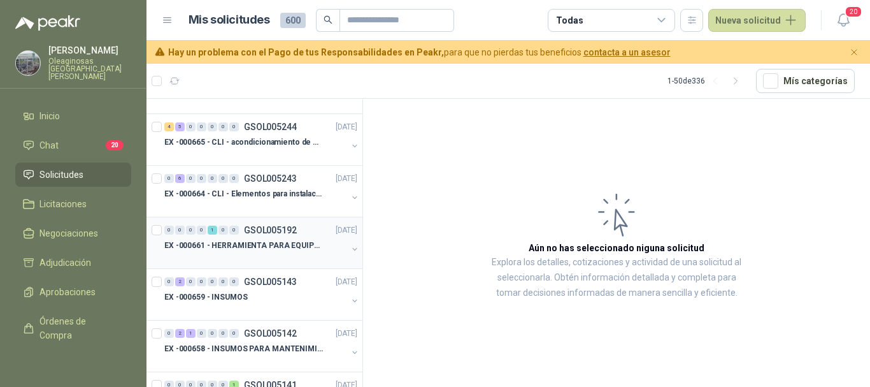
click at [228, 250] on p "EX -000661 - HERRAMIENTA PARA EQUIPO MECANICO PLAN" at bounding box center [243, 246] width 159 height 12
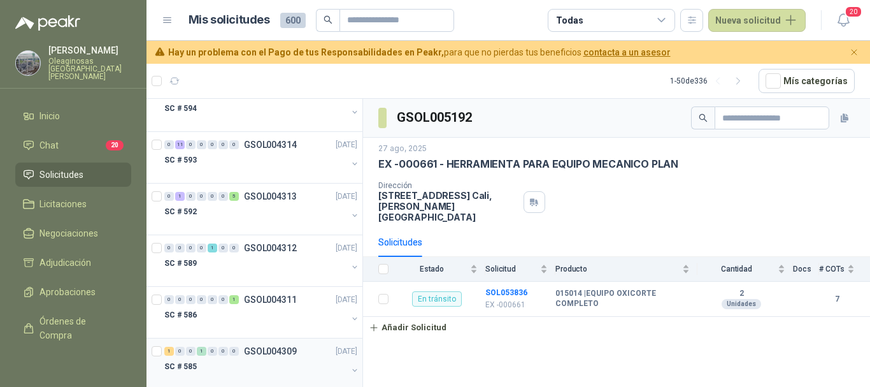
scroll to position [2115, 0]
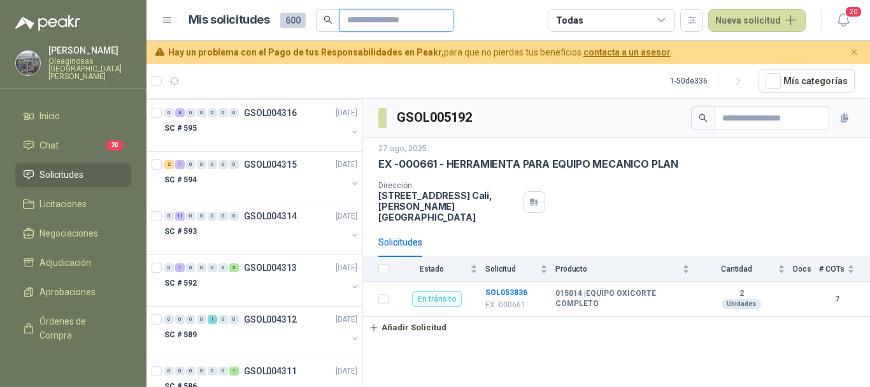
click at [357, 22] on input "text" at bounding box center [391, 21] width 89 height 22
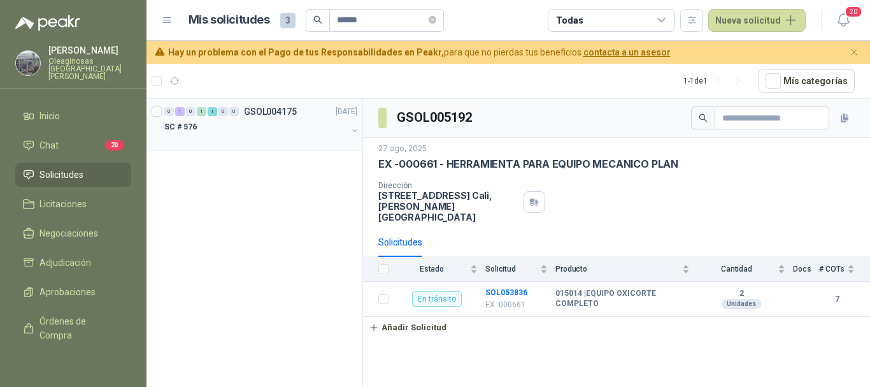
click at [188, 131] on p "SC # 576" at bounding box center [180, 127] width 32 height 12
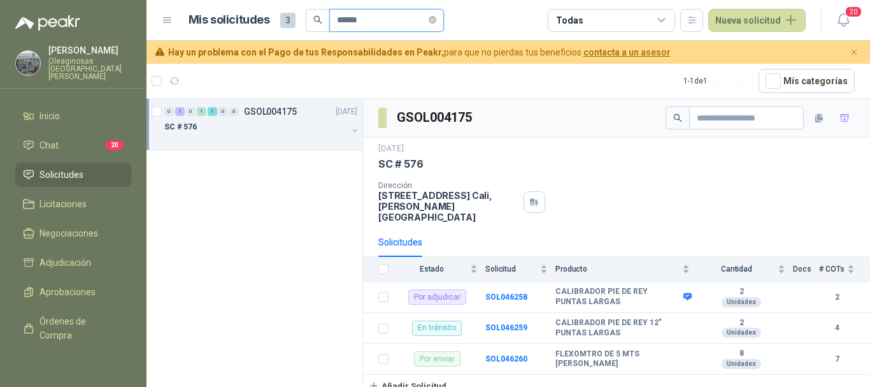
click at [391, 18] on input "******" at bounding box center [381, 21] width 89 height 22
click at [192, 129] on p "SC # 585" at bounding box center [180, 127] width 32 height 12
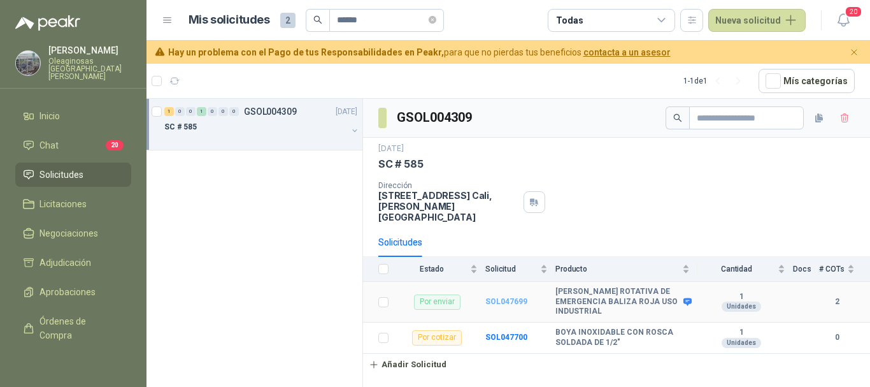
click at [500, 297] on b "SOL047699" at bounding box center [507, 301] width 42 height 9
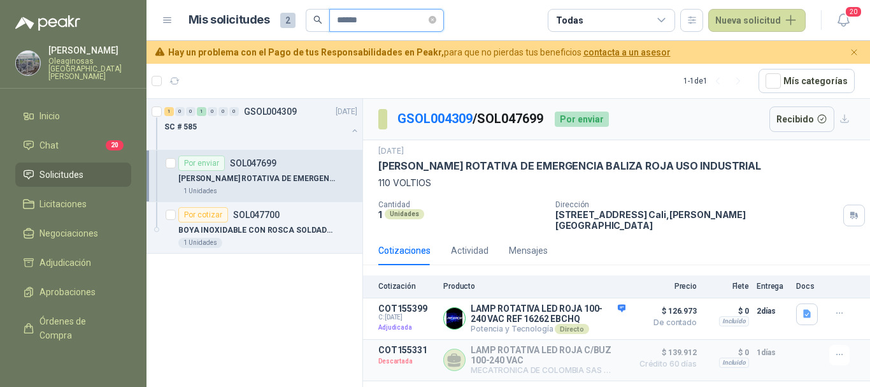
click at [372, 14] on input "******" at bounding box center [381, 21] width 89 height 22
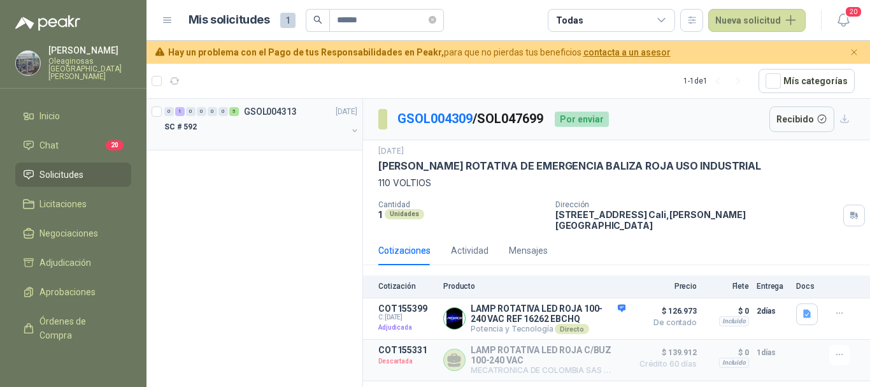
click at [185, 126] on p "SC # 592" at bounding box center [180, 127] width 32 height 12
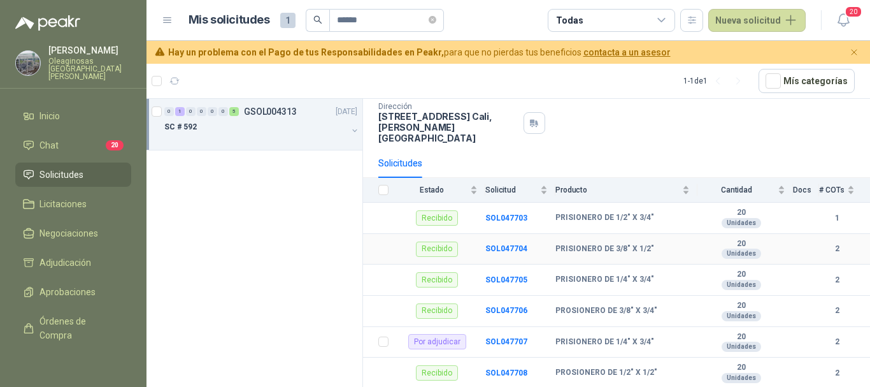
scroll to position [87, 0]
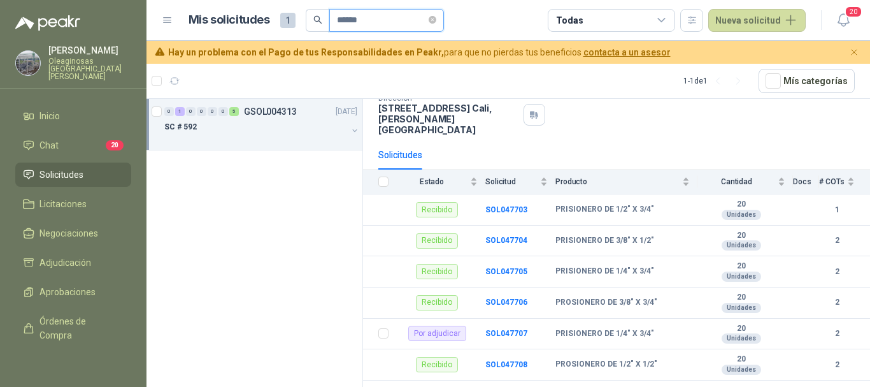
click at [378, 18] on input "******" at bounding box center [381, 21] width 89 height 22
click at [184, 127] on p "SC # 593" at bounding box center [180, 127] width 32 height 12
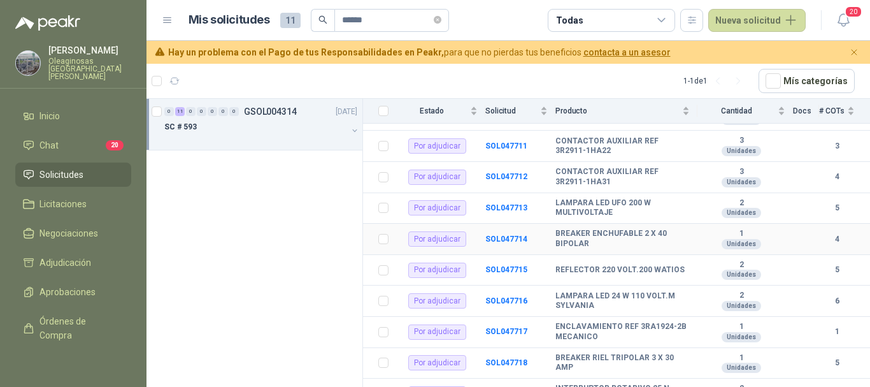
scroll to position [242, 0]
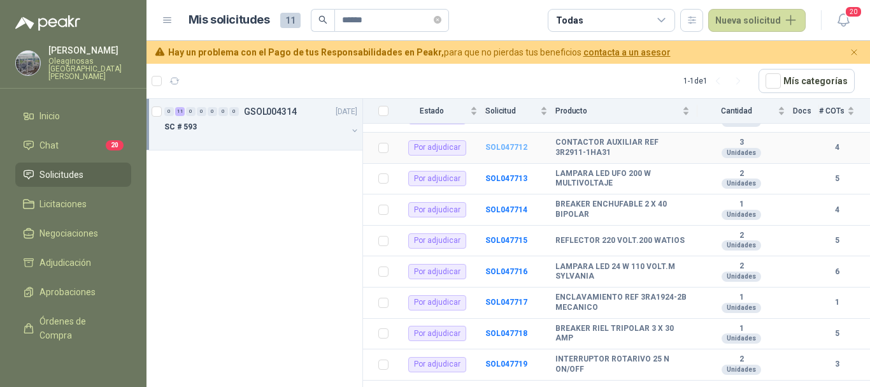
click at [512, 143] on b "SOL047712" at bounding box center [507, 147] width 42 height 9
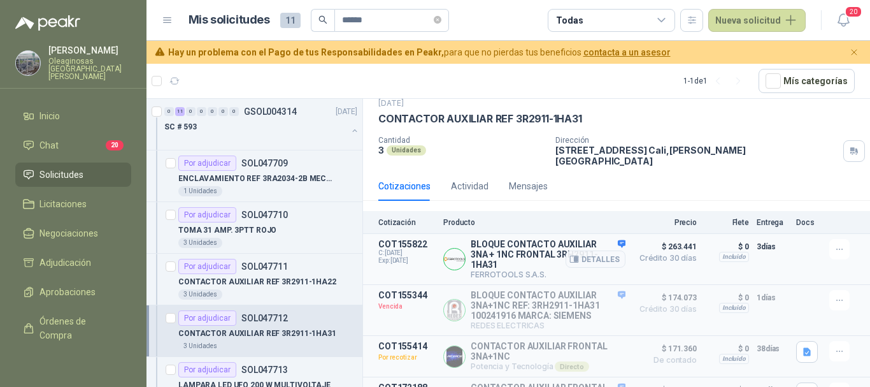
scroll to position [68, 0]
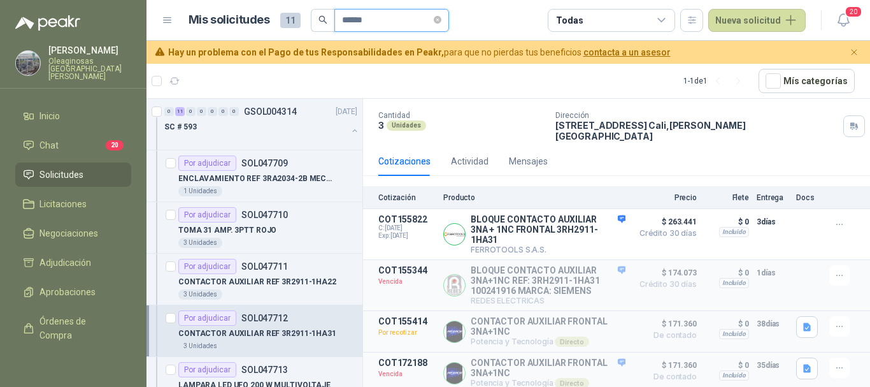
click at [382, 17] on input "******" at bounding box center [386, 21] width 89 height 22
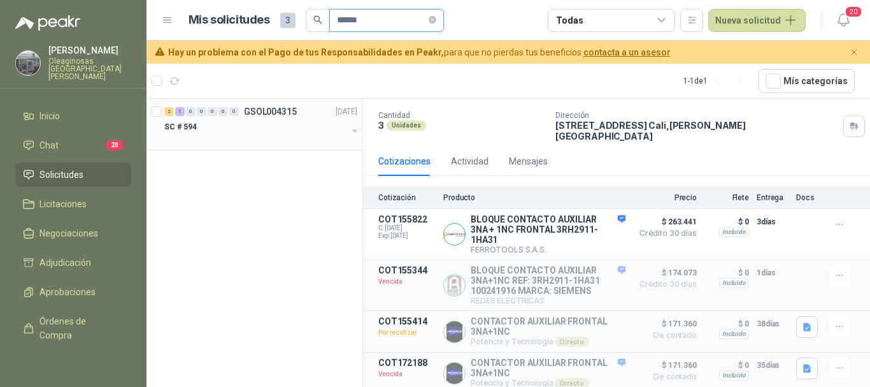
type input "******"
click at [182, 124] on p "SC # 594" at bounding box center [180, 127] width 32 height 12
